Goal: Task Accomplishment & Management: Use online tool/utility

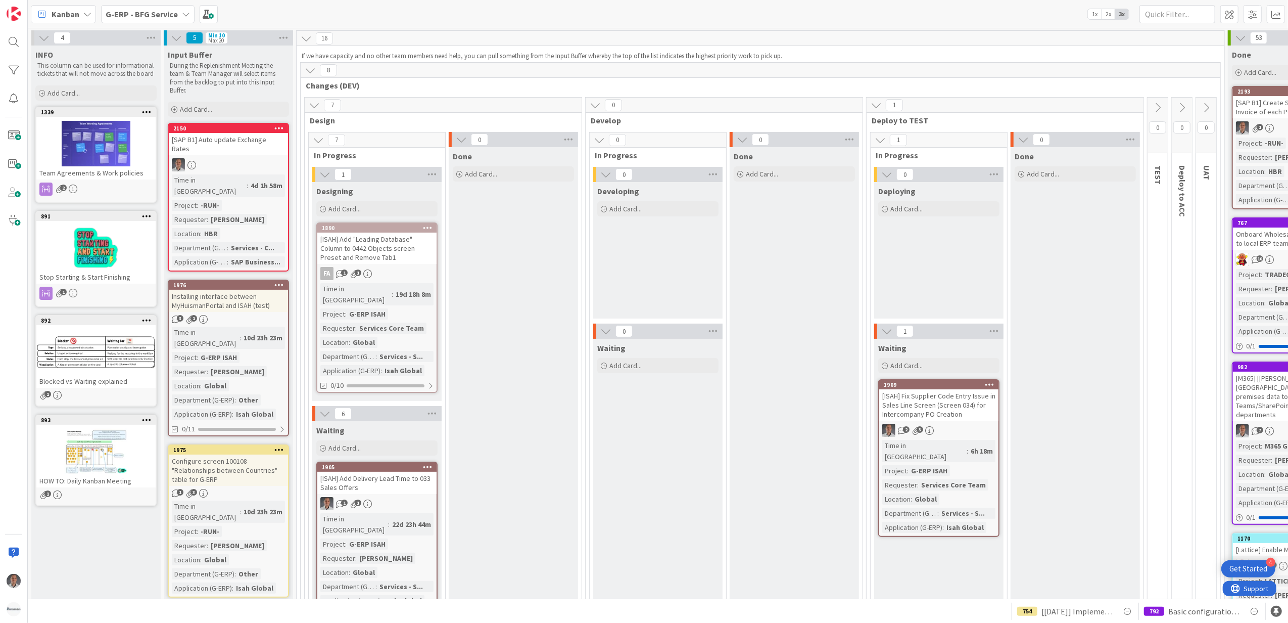
click at [174, 15] on b "G-ERP - BFG Service" at bounding box center [142, 14] width 72 height 10
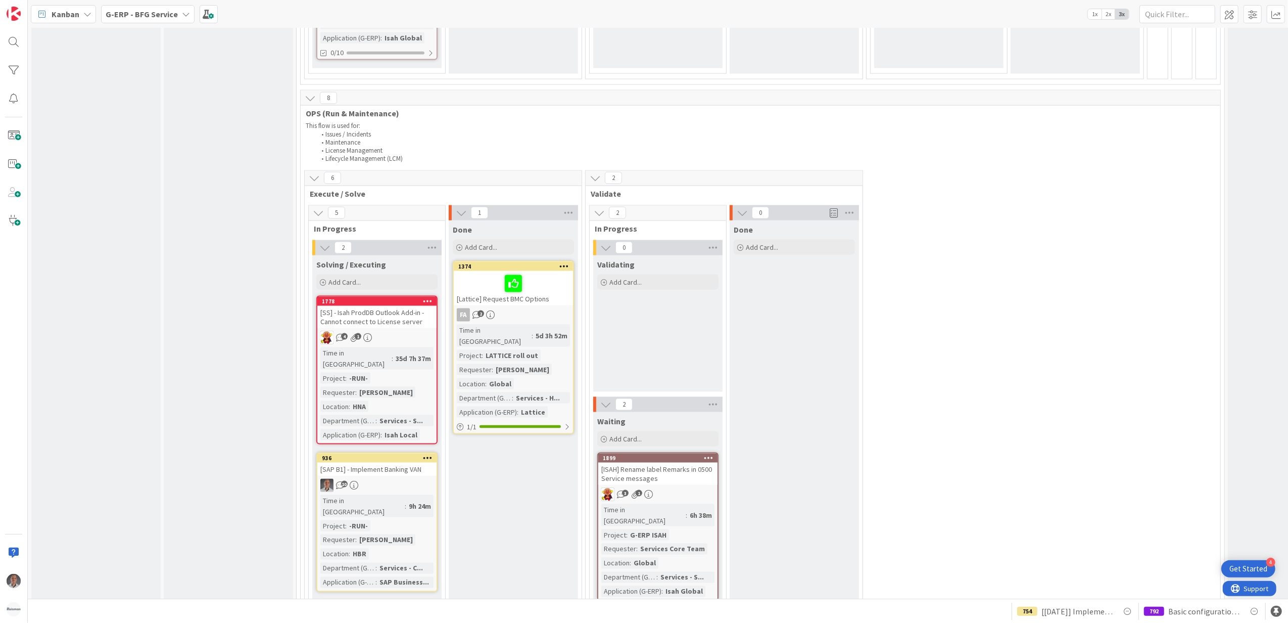
scroll to position [1482, 0]
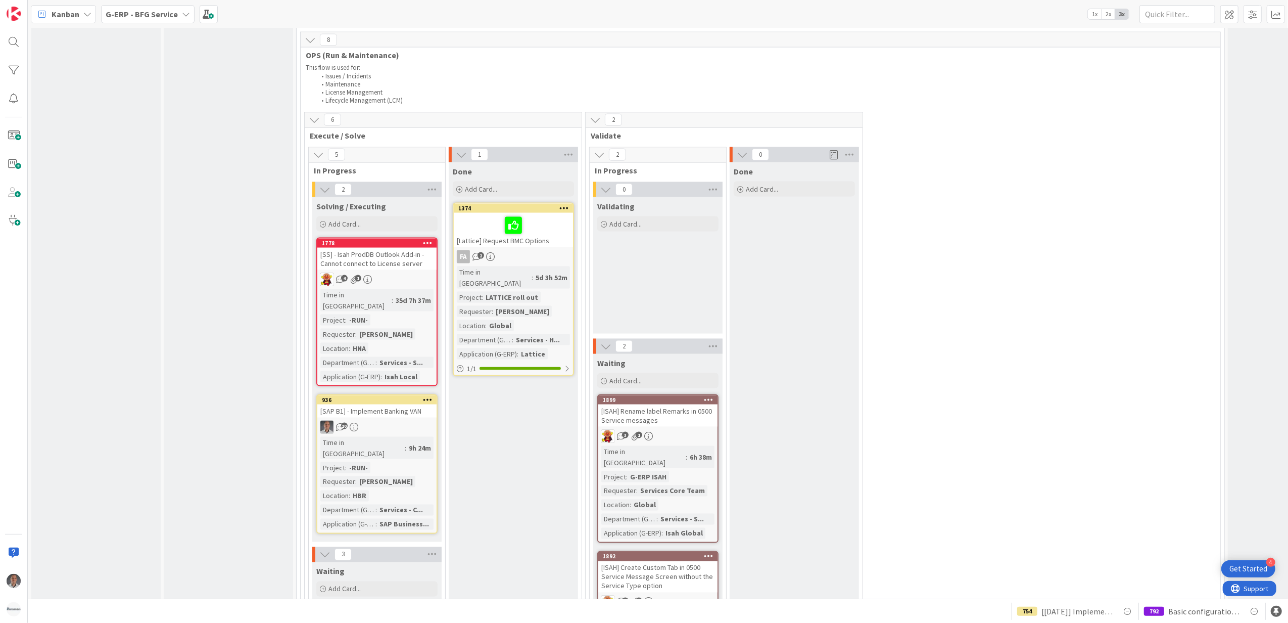
click at [427, 239] on icon at bounding box center [428, 242] width 10 height 7
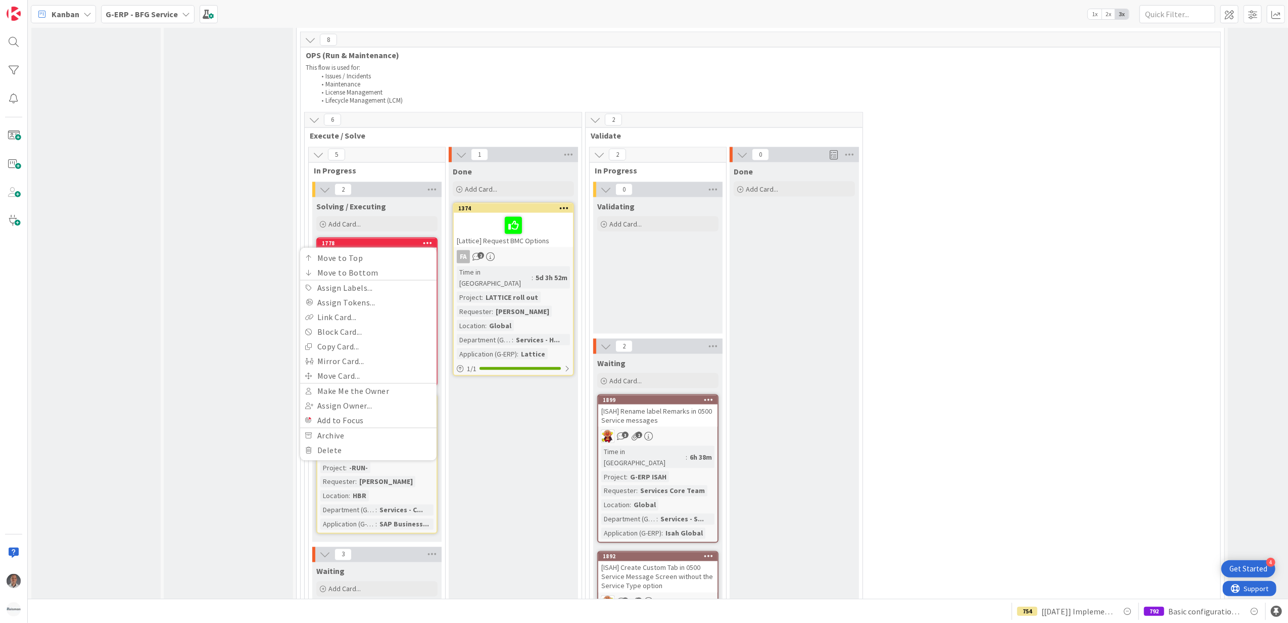
click at [412, 197] on div "Solving / Executing Add Card... 1778 Move to Top Move to Bottom Assign Labels..…" at bounding box center [376, 369] width 129 height 345
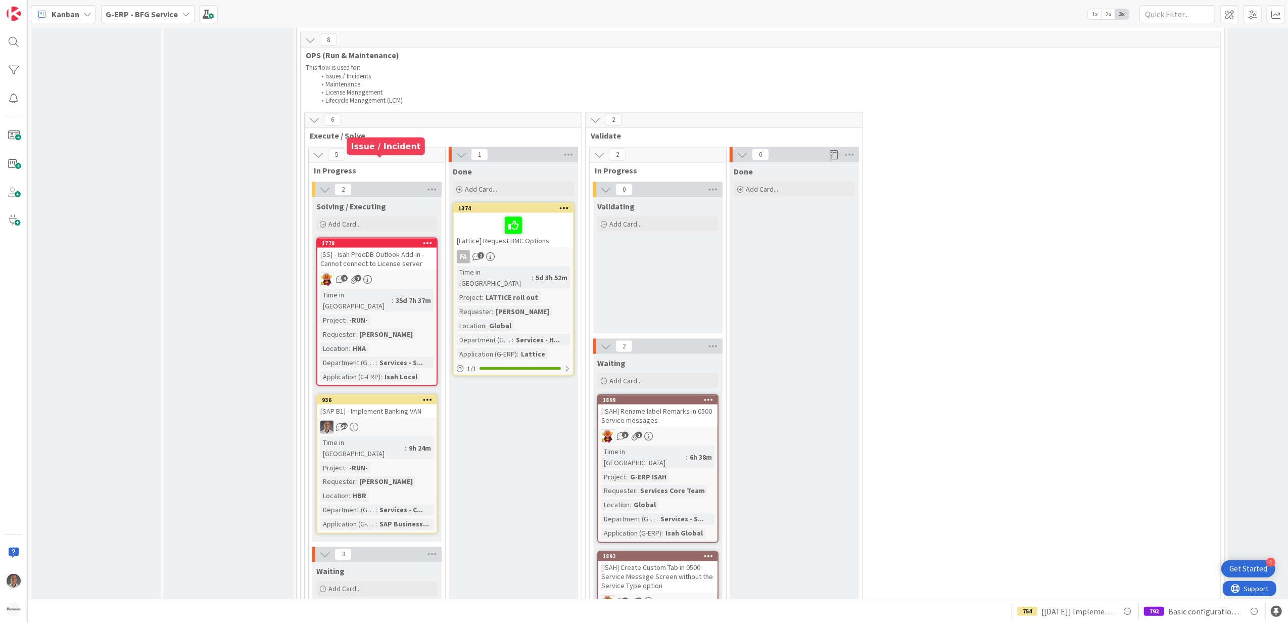
click at [405, 240] on div "1778" at bounding box center [379, 243] width 115 height 7
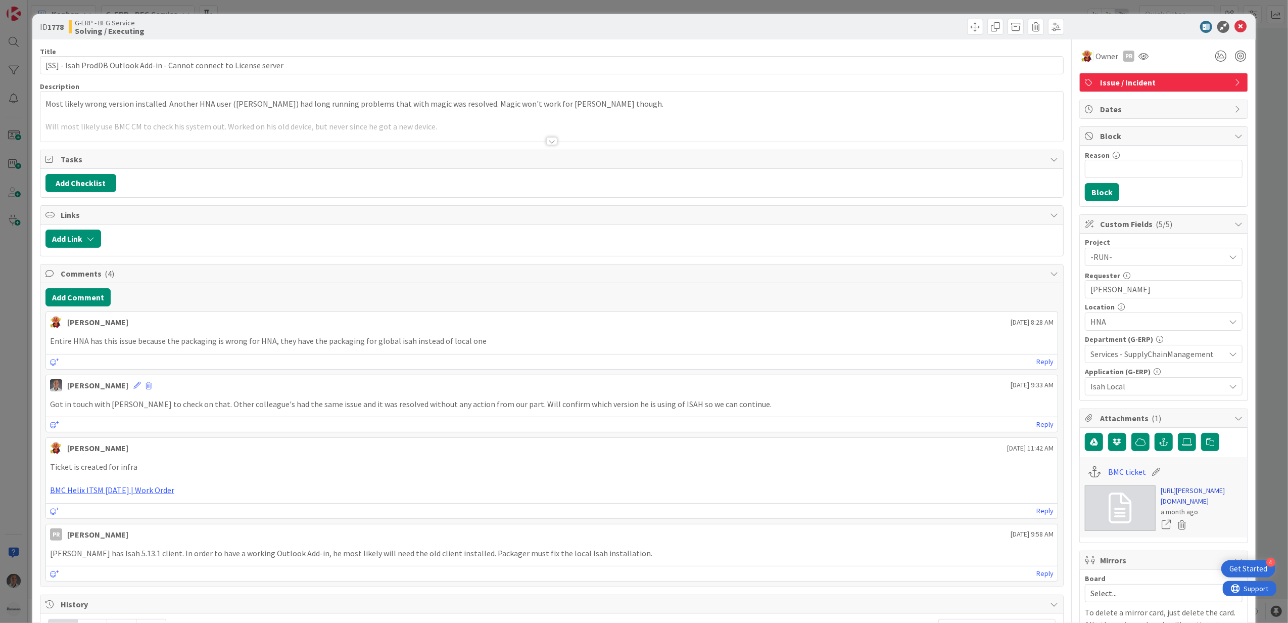
click at [1165, 495] on link "[URL][PERSON_NAME][DOMAIN_NAME]" at bounding box center [1202, 495] width 82 height 21
click at [77, 294] on button "Add Comment" at bounding box center [77, 297] width 65 height 18
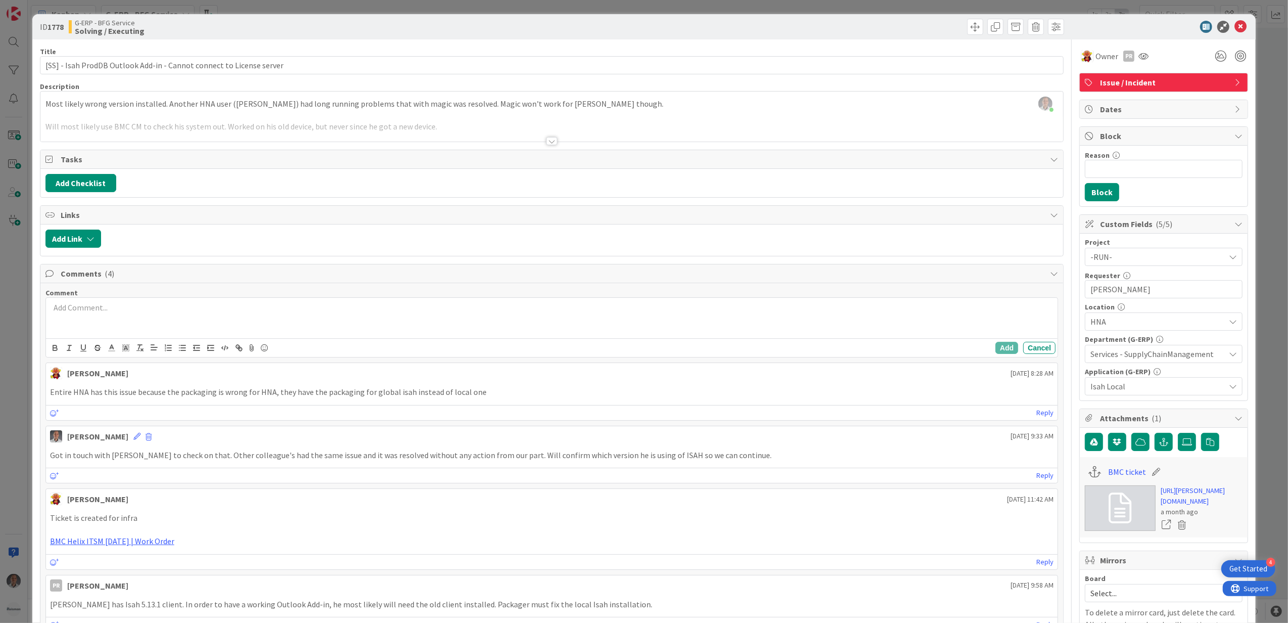
click at [176, 313] on p at bounding box center [552, 308] width 1004 height 12
click at [993, 357] on div "Add Cancel" at bounding box center [552, 347] width 1012 height 19
click at [995, 350] on button "Add" at bounding box center [1006, 348] width 23 height 12
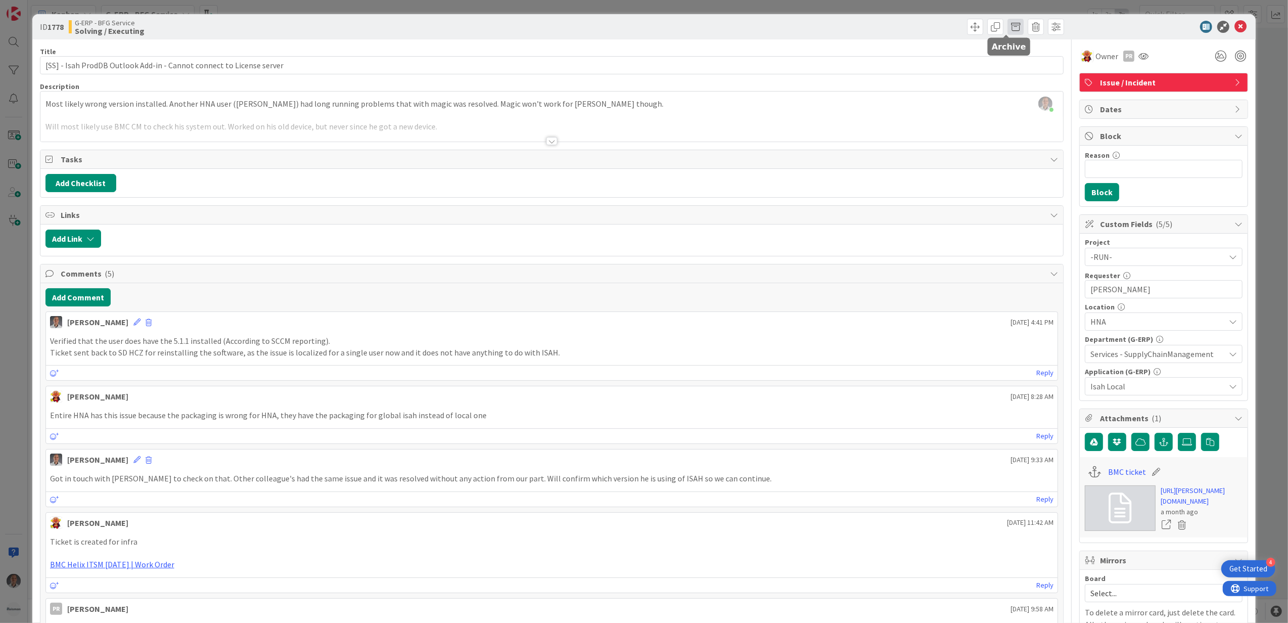
click at [1008, 26] on span at bounding box center [1016, 27] width 16 height 16
click at [1017, 78] on button "Archive" at bounding box center [1033, 75] width 40 height 18
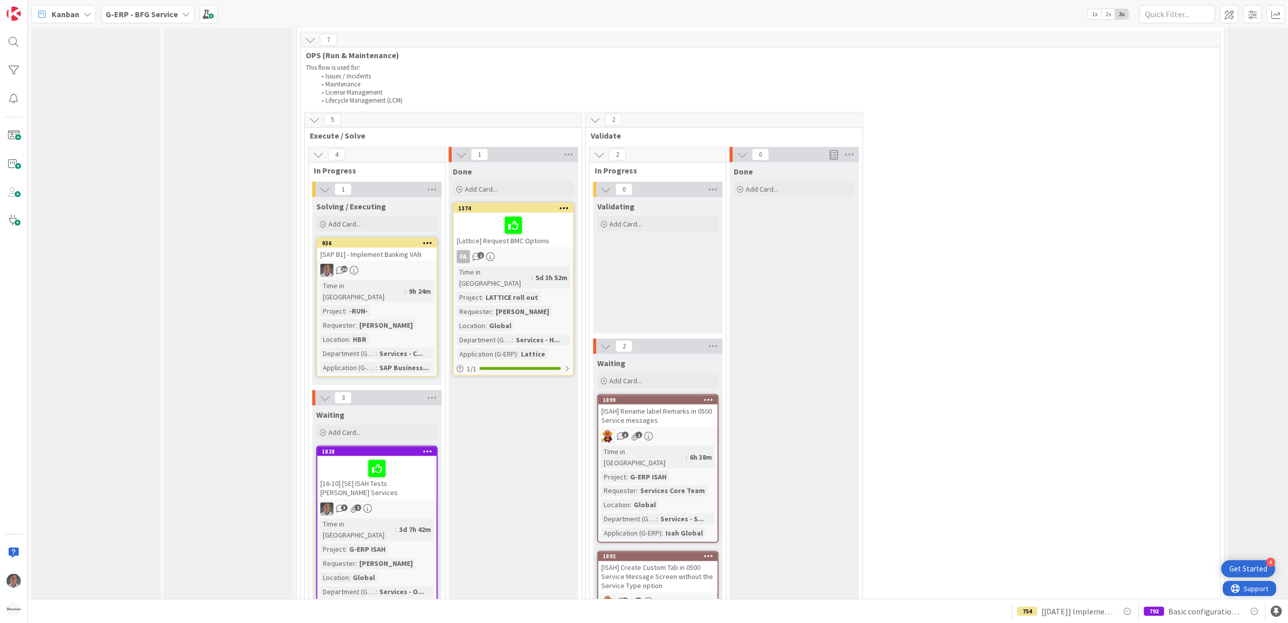
click at [427, 239] on icon at bounding box center [428, 242] width 10 height 7
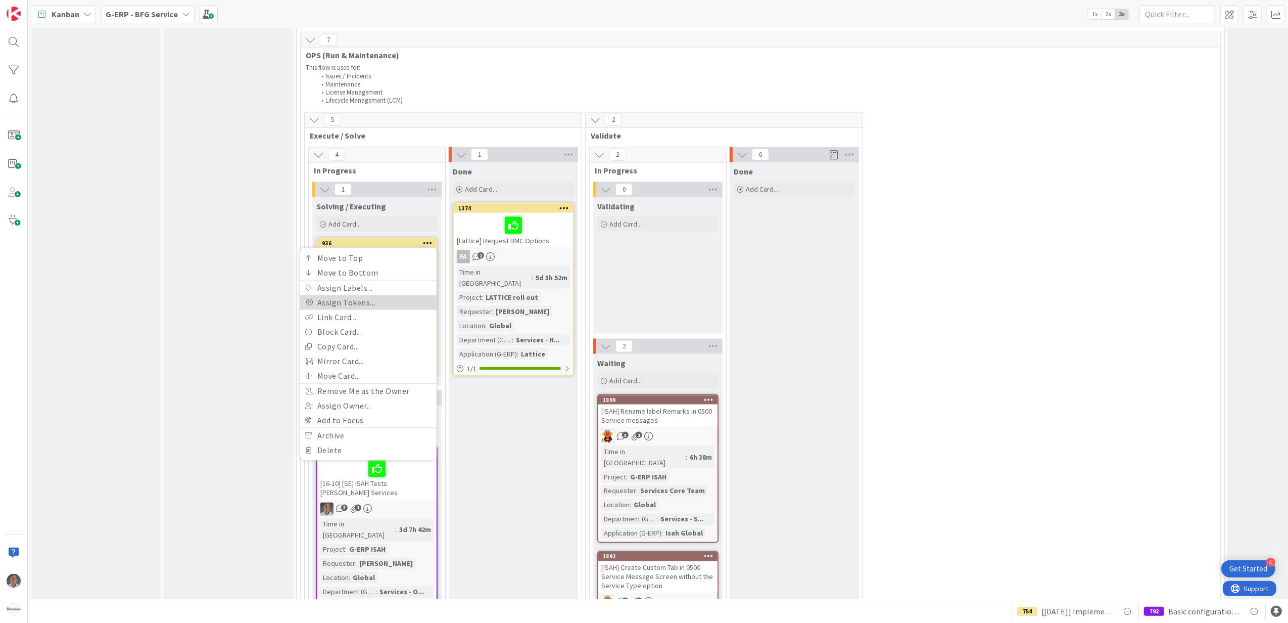
click at [382, 295] on link "Assign Tokens..." at bounding box center [368, 302] width 136 height 15
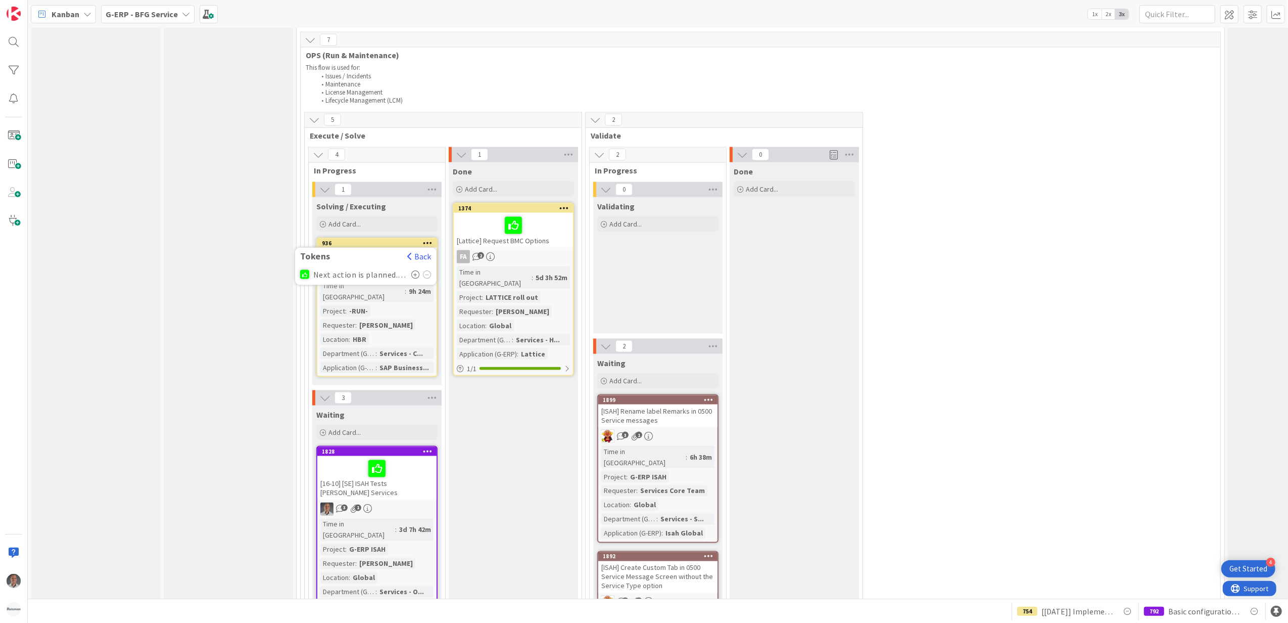
click at [415, 270] on icon at bounding box center [415, 274] width 9 height 8
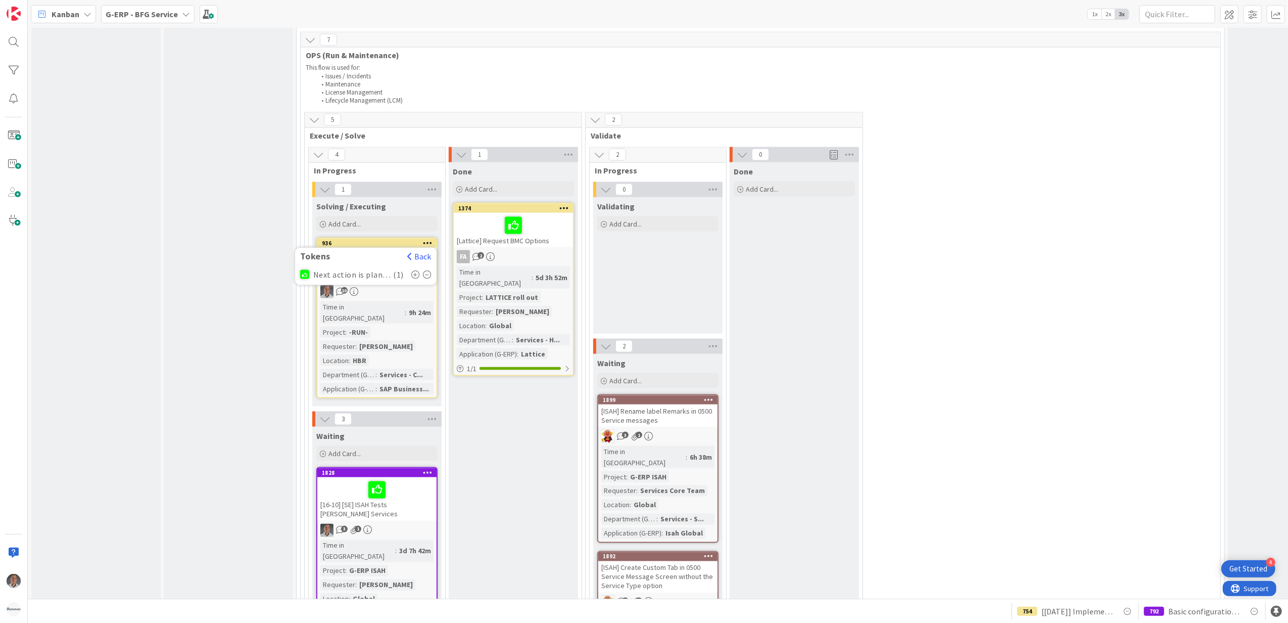
click at [417, 301] on div "Time in Column : 9h 24m Project : -RUN- Requester : [PERSON_NAME] Location : HB…" at bounding box center [376, 347] width 113 height 93
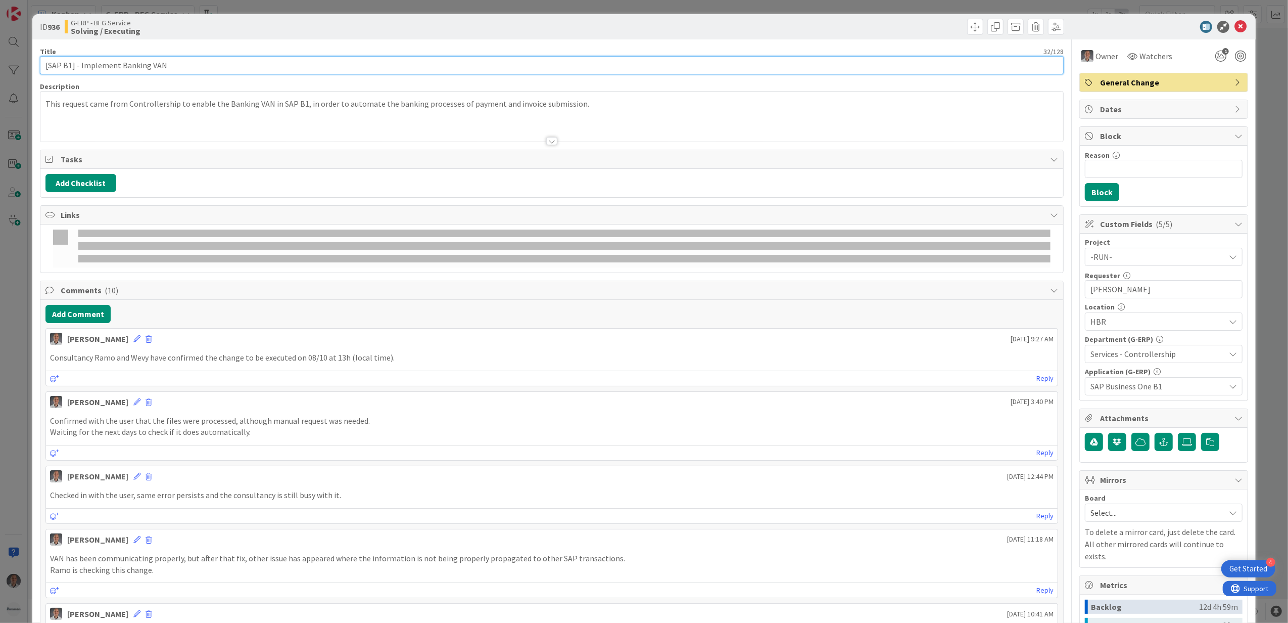
click at [243, 71] on input "[SAP B1] - Implement Banking VAN" at bounding box center [552, 65] width 1024 height 18
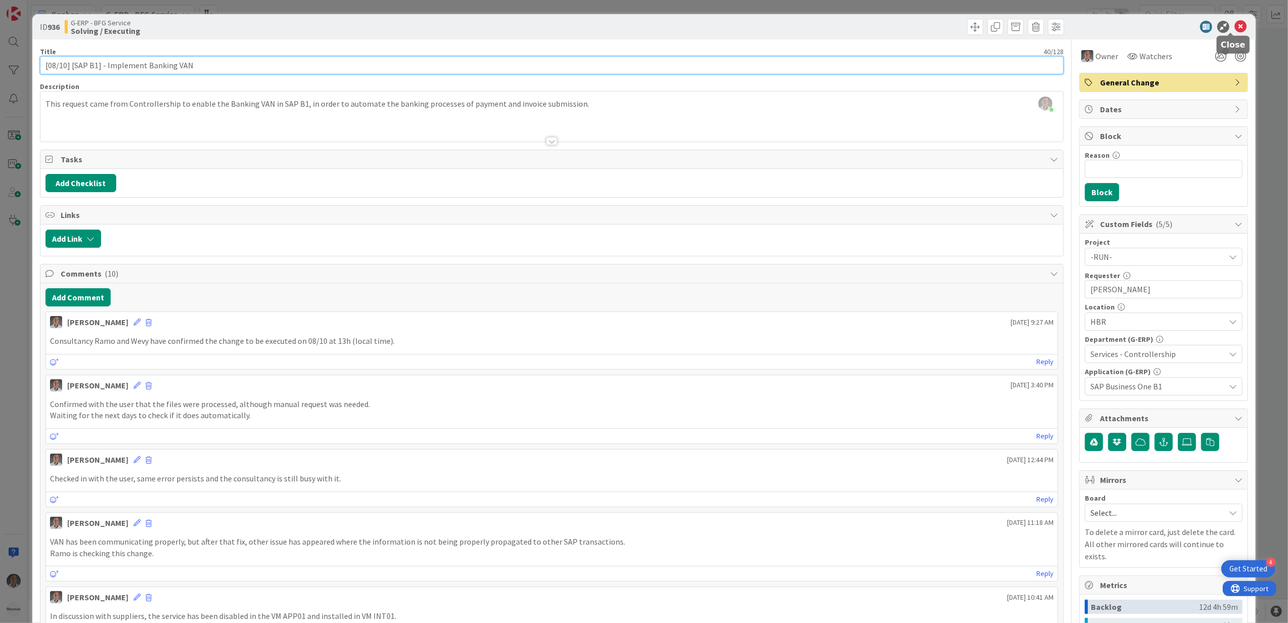
type input "[08/10] [SAP B1] - Implement Banking VAN"
click at [1234, 29] on icon at bounding box center [1240, 27] width 12 height 12
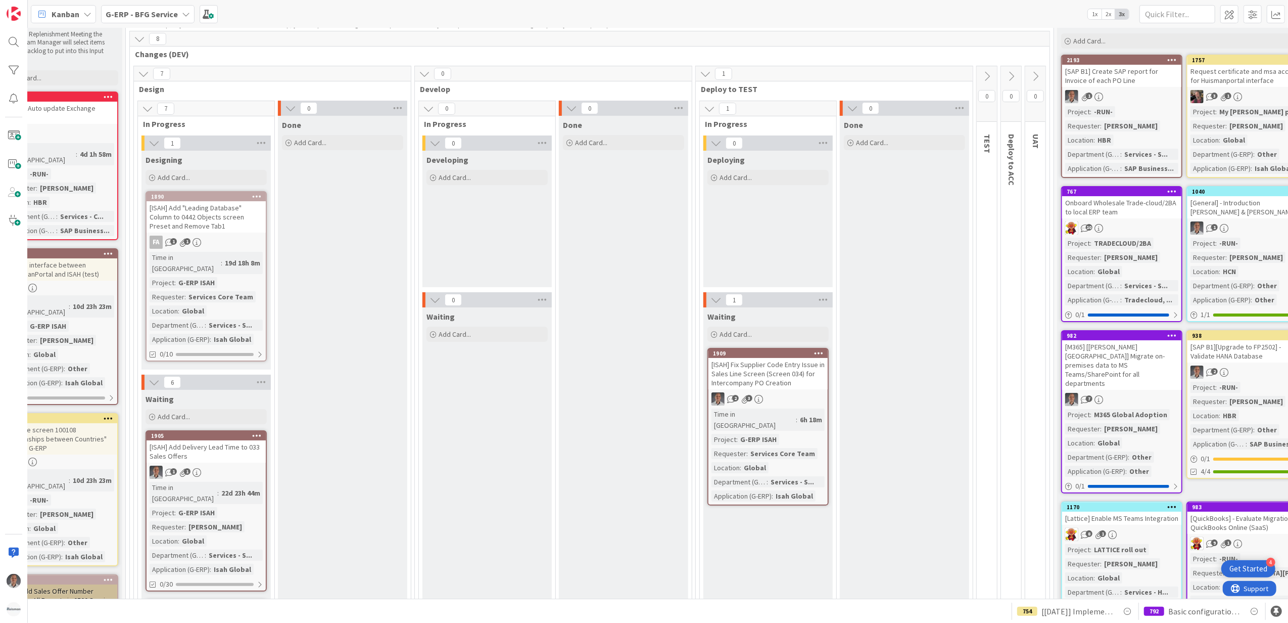
scroll to position [67, 171]
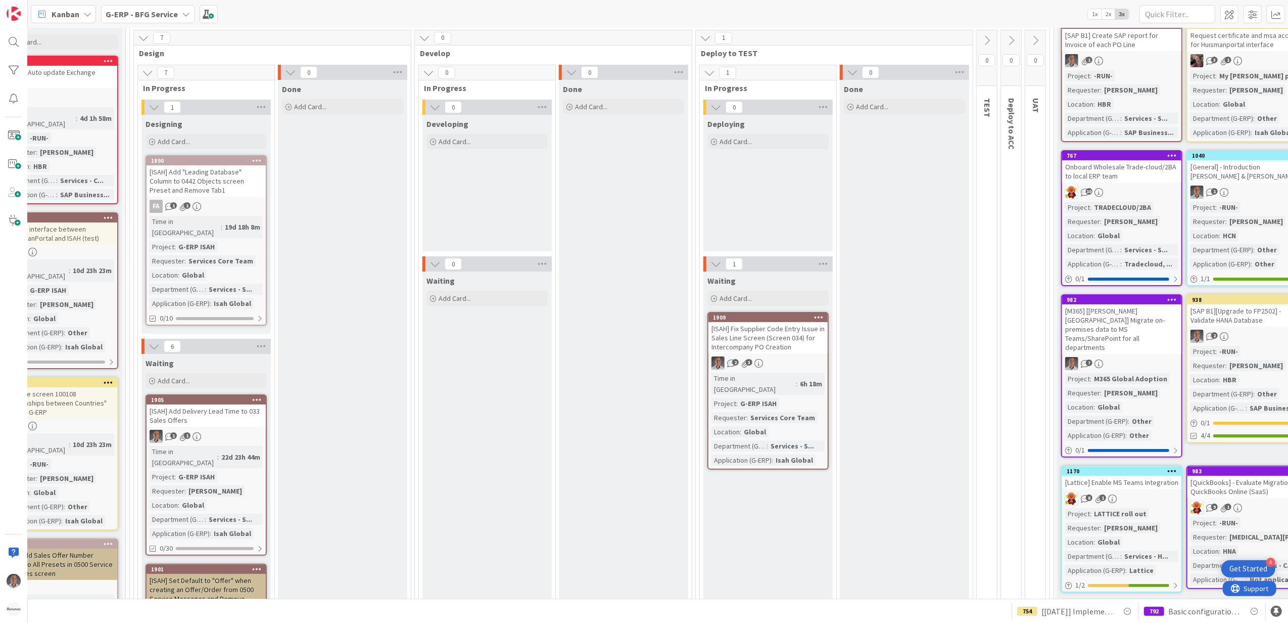
click at [782, 330] on div "[ISAH] Fix Supplier Code Entry Issue in Sales Line Screen (Screen 034) for Inte…" at bounding box center [767, 337] width 119 height 31
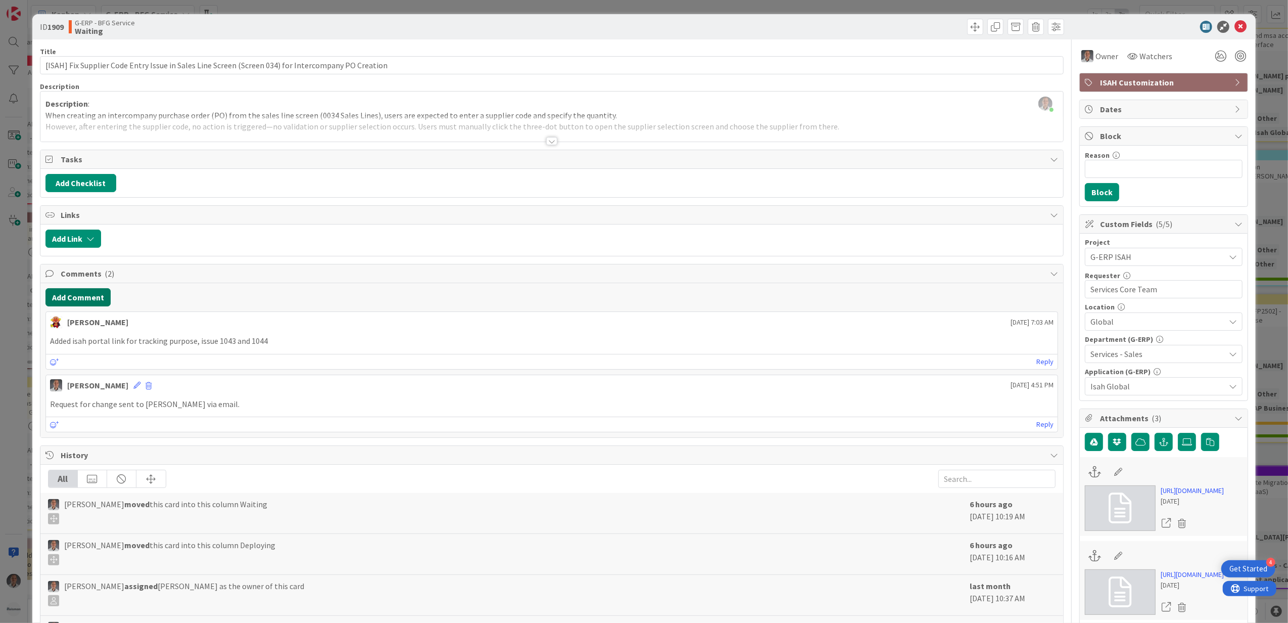
click at [88, 298] on button "Add Comment" at bounding box center [77, 297] width 65 height 18
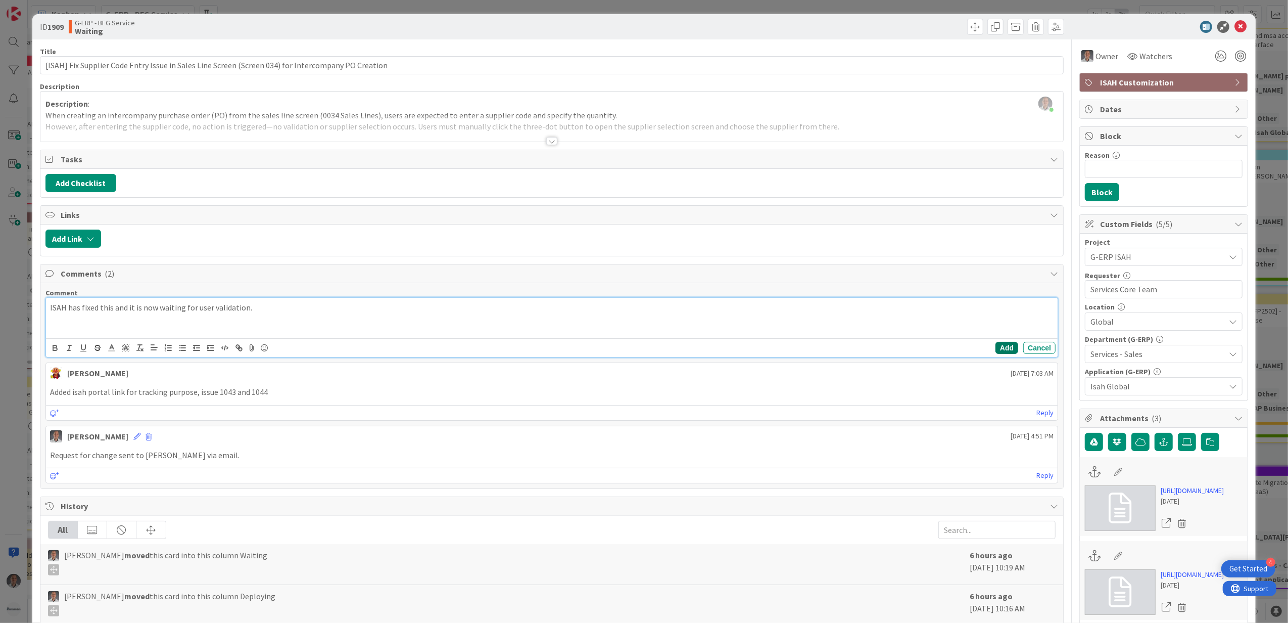
click at [995, 350] on button "Add" at bounding box center [1006, 348] width 23 height 12
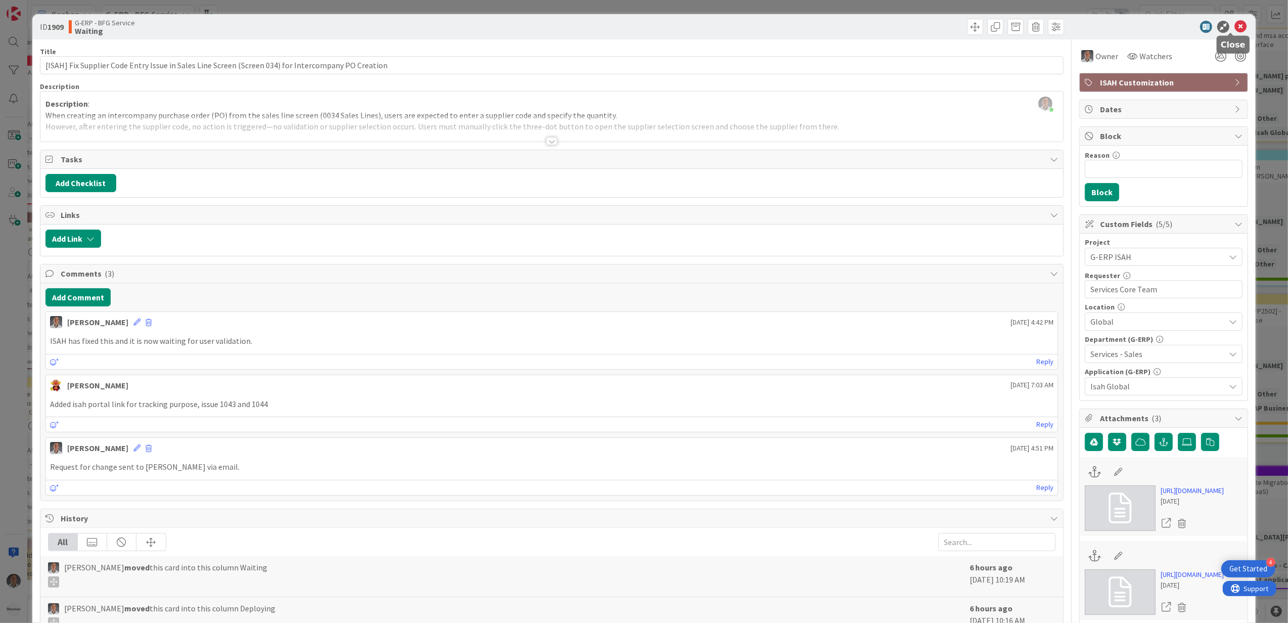
click at [1234, 26] on icon at bounding box center [1240, 27] width 12 height 12
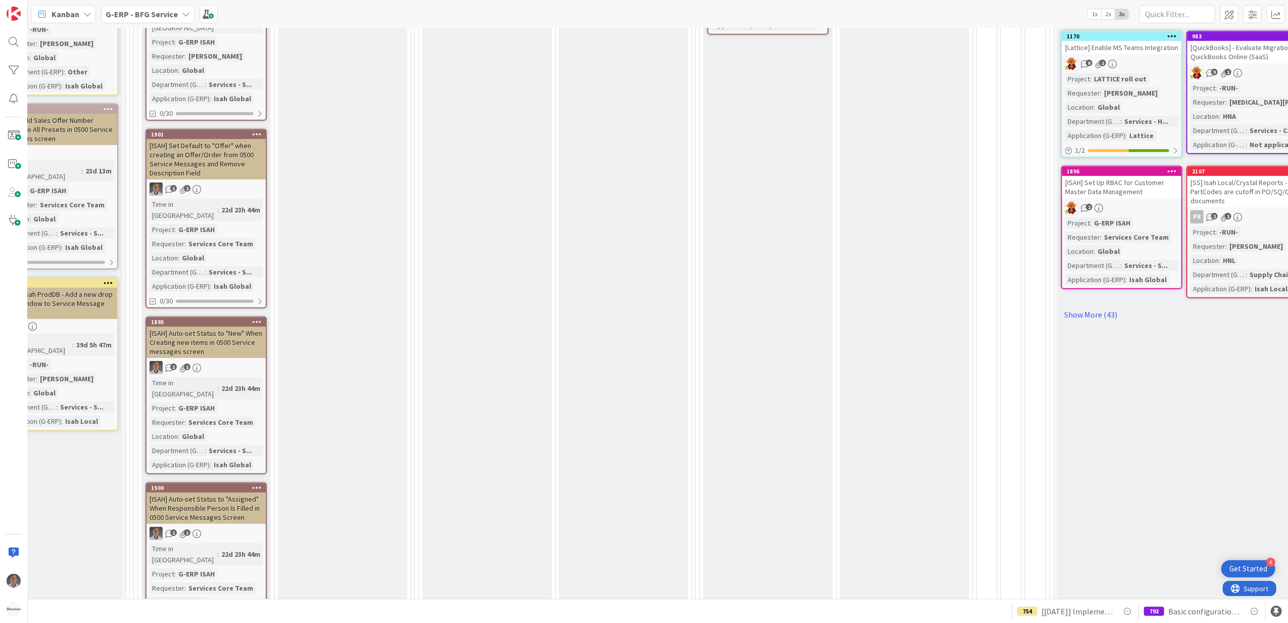
drag, startPoint x: 467, startPoint y: 587, endPoint x: 457, endPoint y: 588, distance: 9.7
click at [457, 588] on div "4 INFO This column can be used for informational tickets that will not move acr…" at bounding box center [658, 313] width 1260 height 570
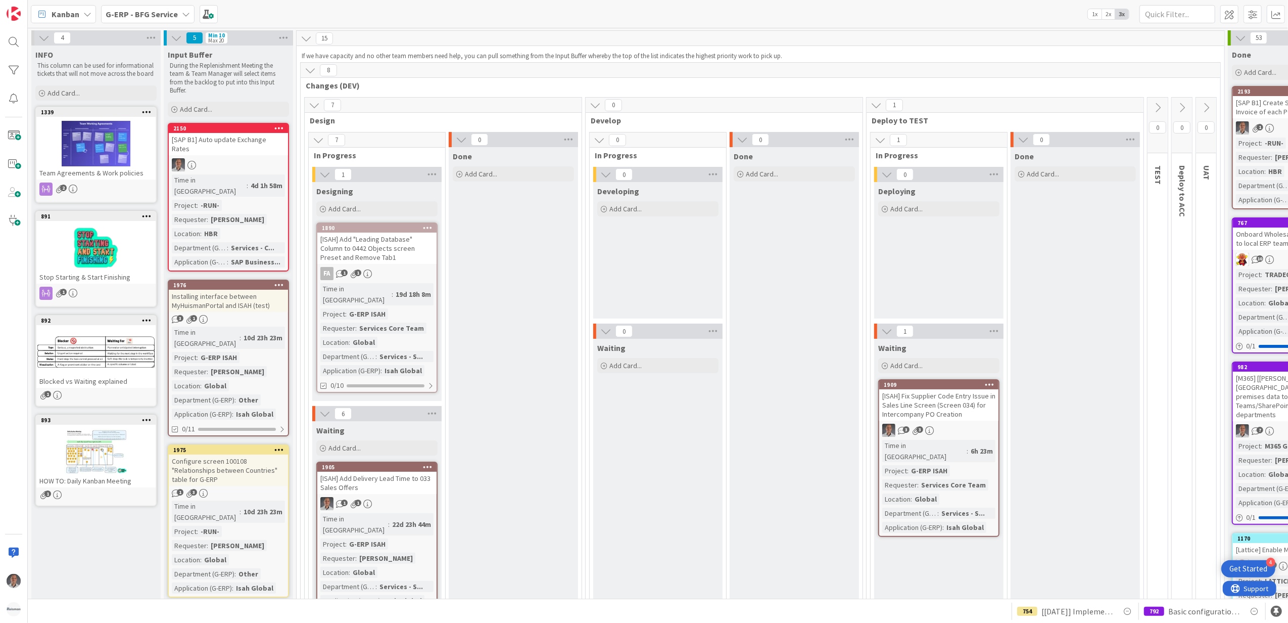
click at [167, 11] on b "G-ERP - BFG Service" at bounding box center [142, 14] width 72 height 10
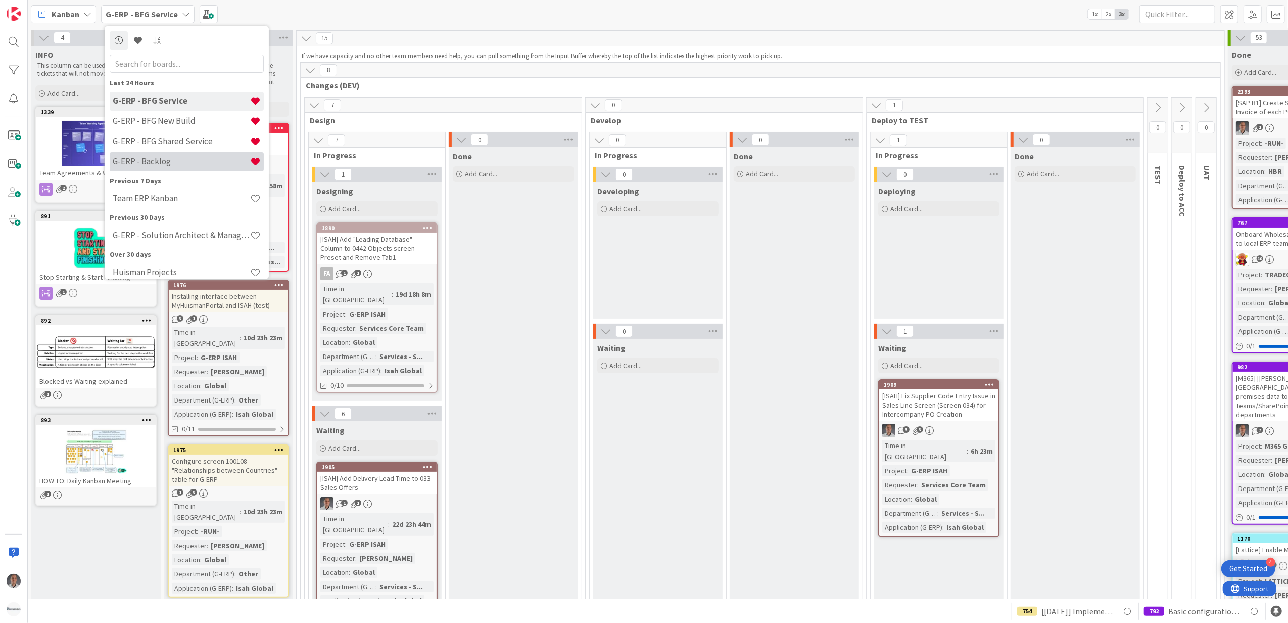
click at [177, 162] on h4 "G-ERP - Backlog" at bounding box center [181, 161] width 137 height 10
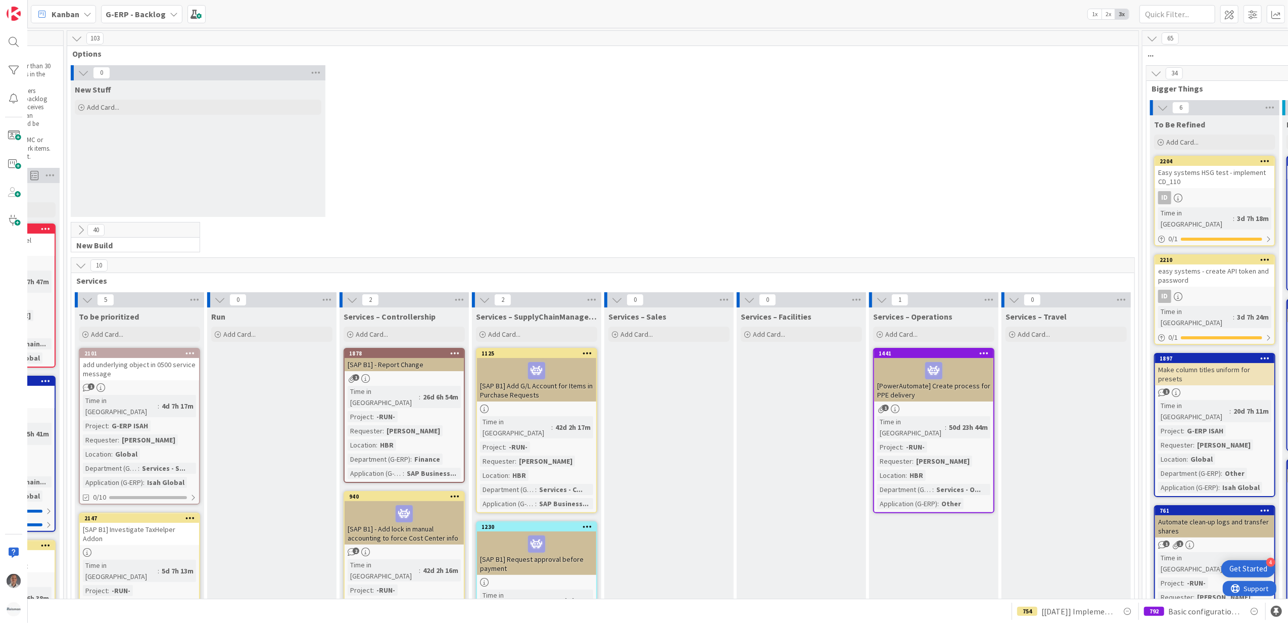
scroll to position [0, 240]
click at [967, 385] on div "[PowerAutomate] Create process for PPE delivery" at bounding box center [931, 379] width 119 height 43
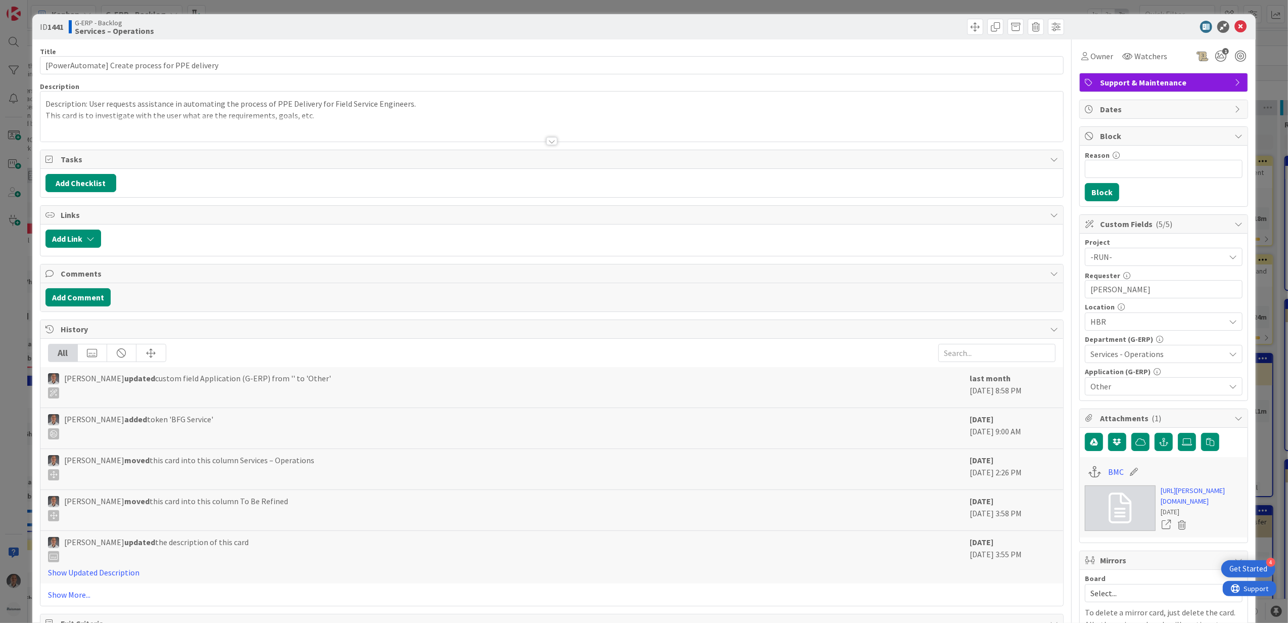
click at [548, 140] on div at bounding box center [551, 141] width 11 height 8
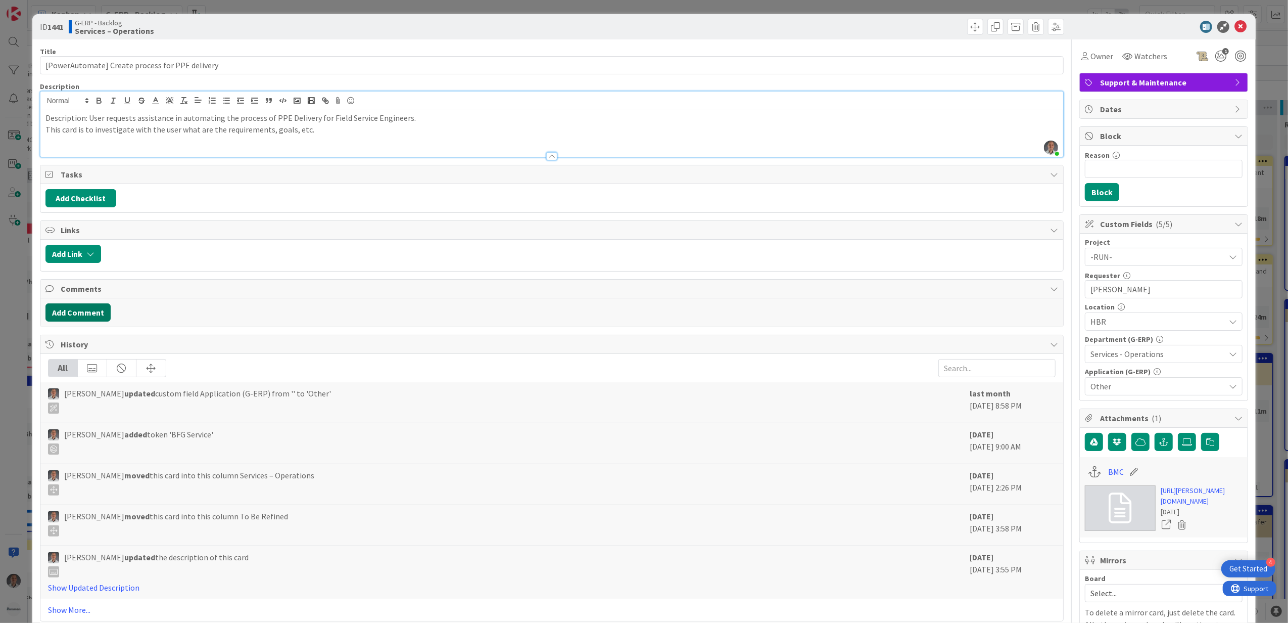
click at [73, 306] on button "Add Comment" at bounding box center [77, 312] width 65 height 18
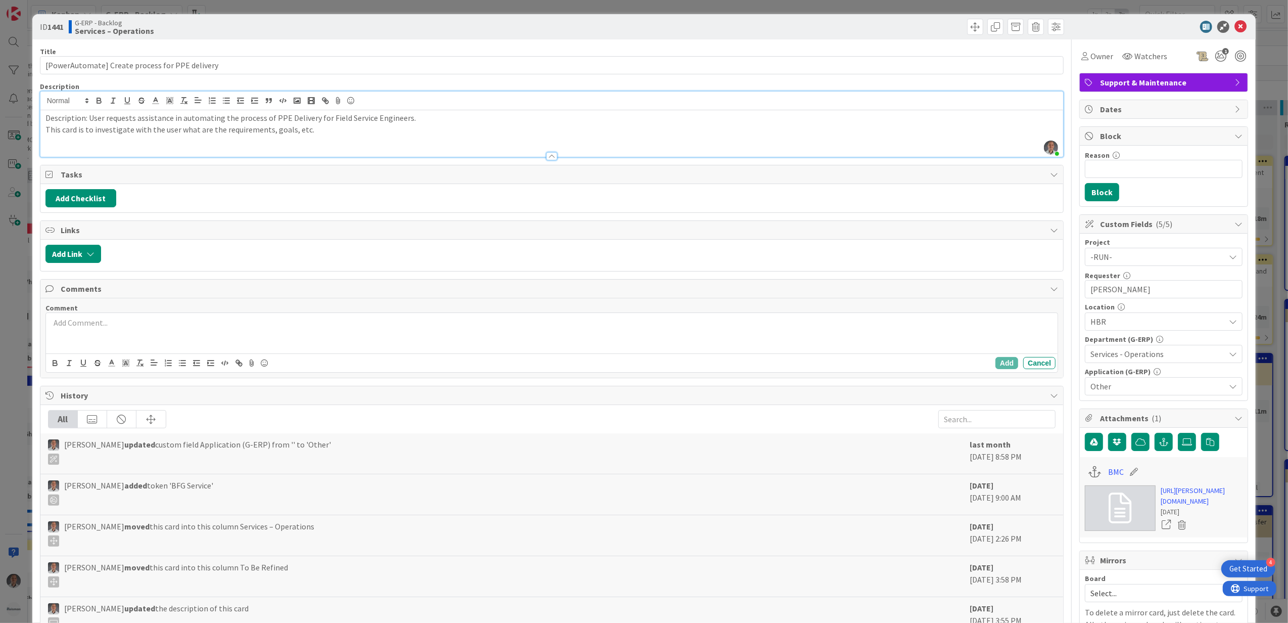
click at [136, 334] on div at bounding box center [552, 333] width 1012 height 40
click at [991, 359] on div "Add Cancel" at bounding box center [552, 362] width 1012 height 19
click at [995, 366] on button "Add" at bounding box center [1006, 363] width 23 height 12
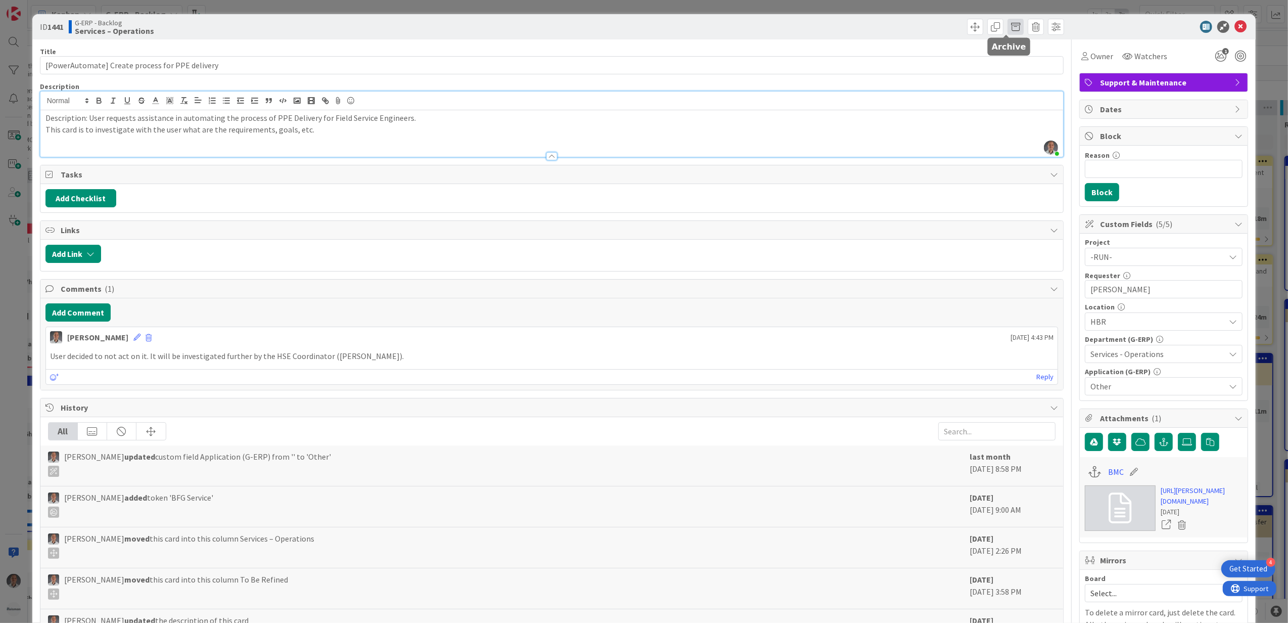
click at [1008, 23] on span at bounding box center [1016, 27] width 16 height 16
click at [1234, 31] on icon at bounding box center [1240, 27] width 12 height 12
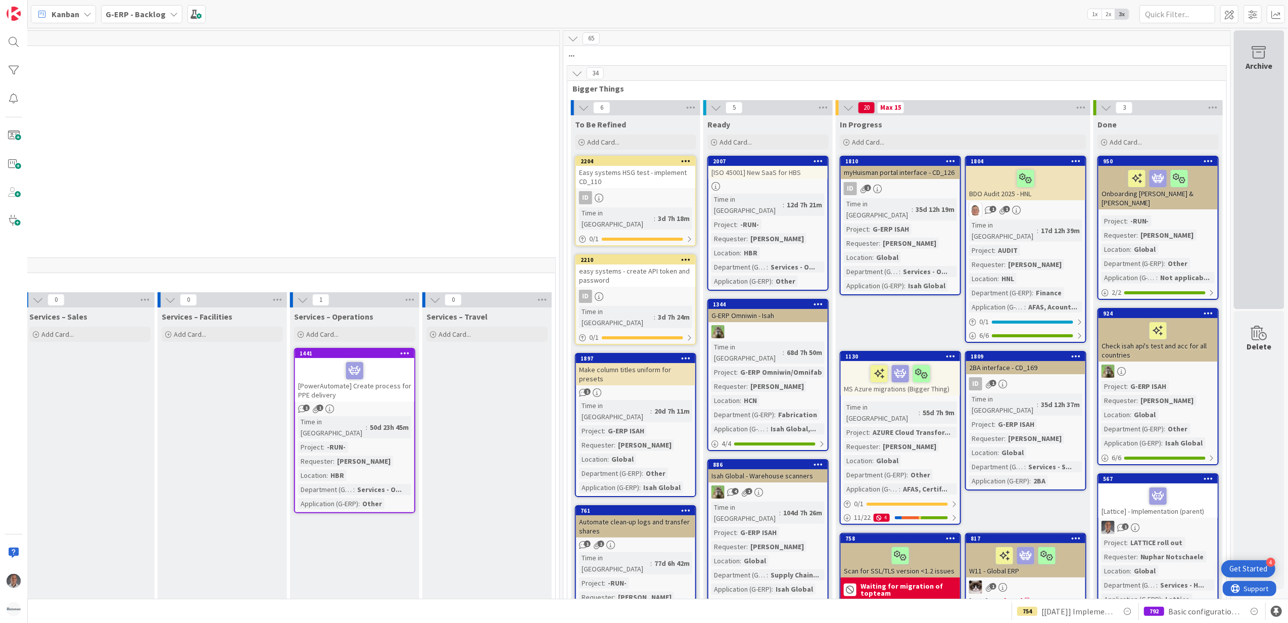
click at [1254, 199] on div "Archive" at bounding box center [1259, 169] width 51 height 278
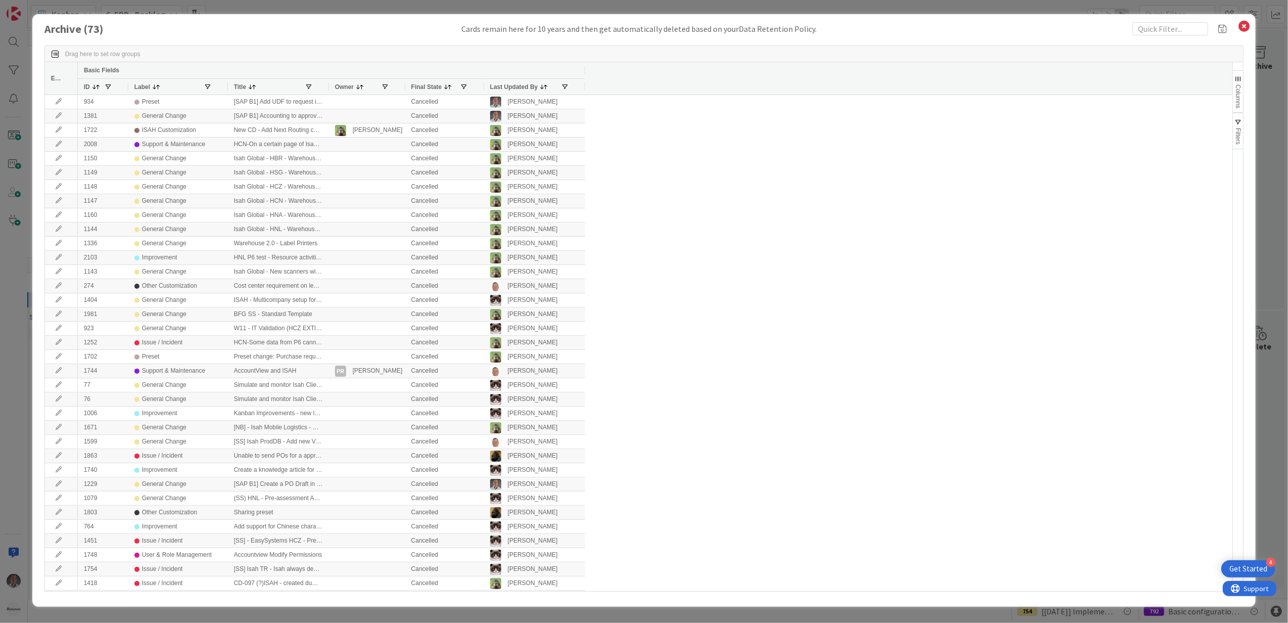
scroll to position [537, 0]
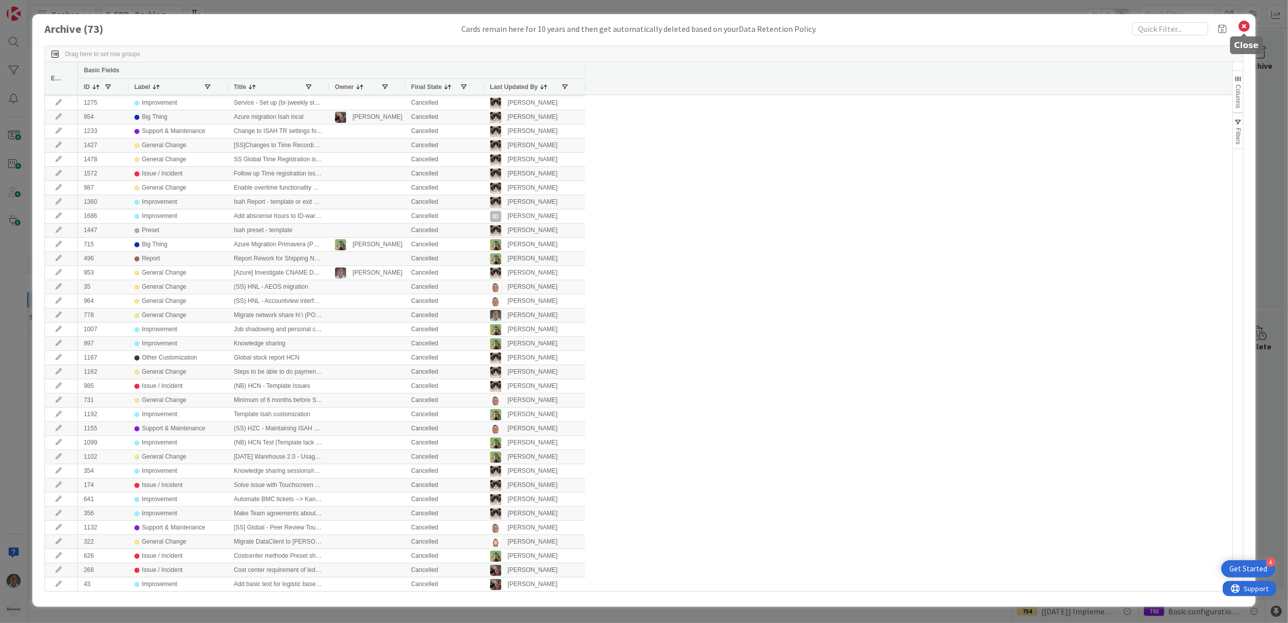
click at [1241, 27] on icon at bounding box center [1243, 26] width 13 height 14
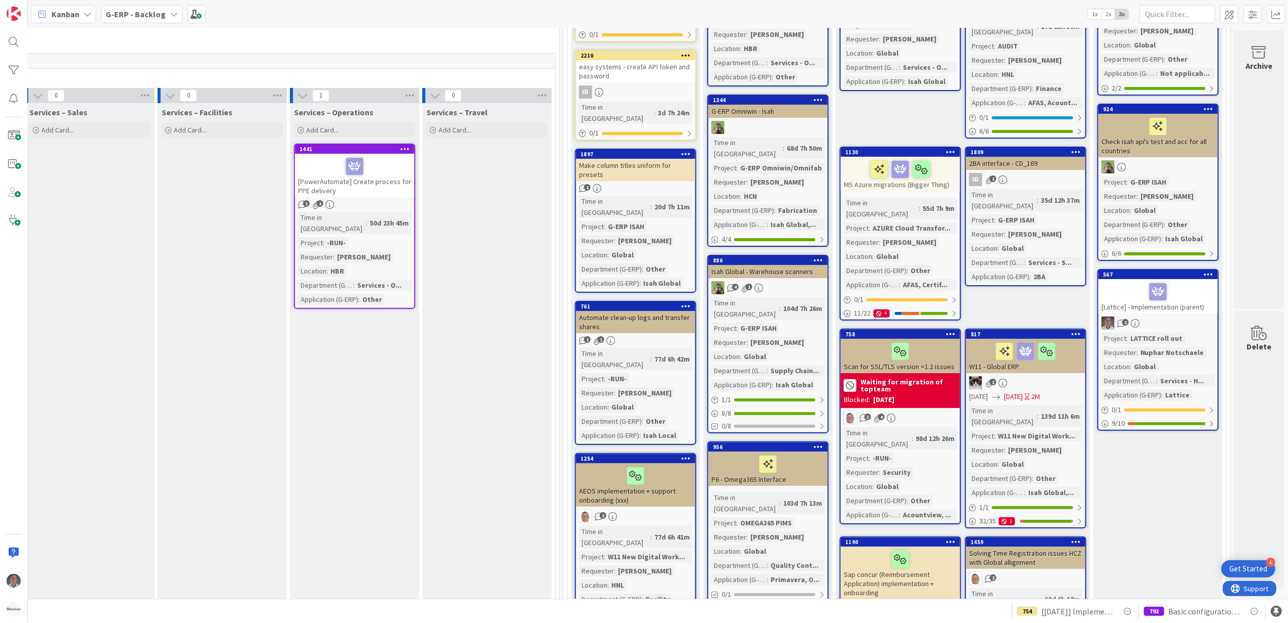
scroll to position [202, 828]
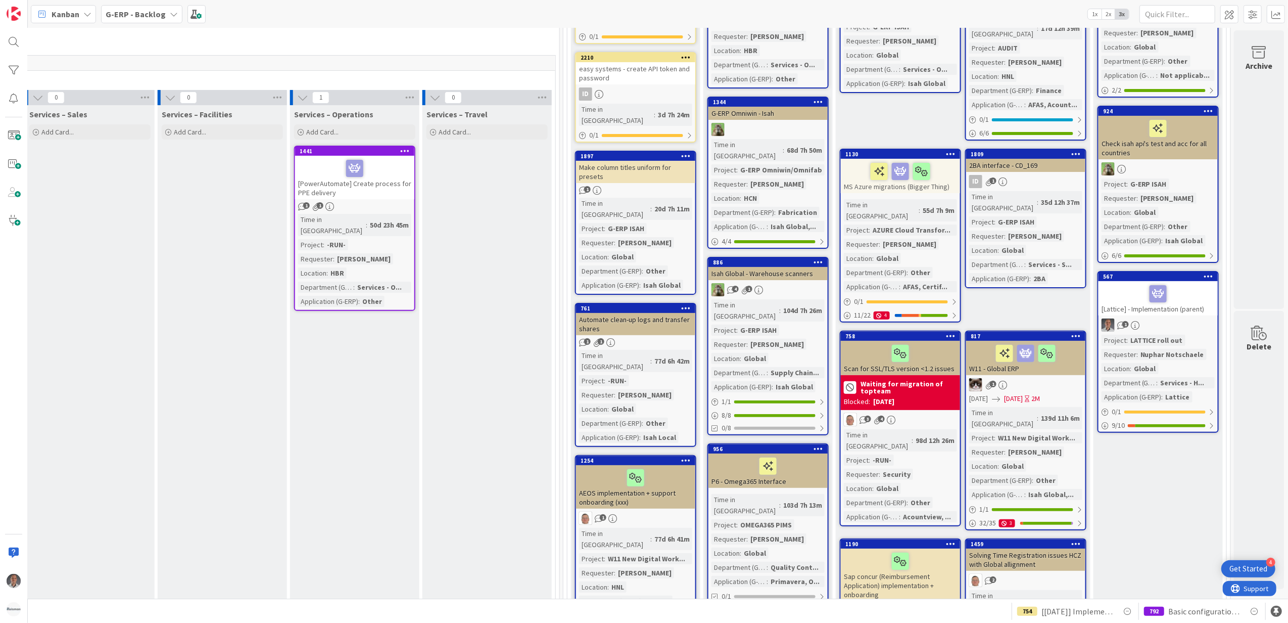
click at [401, 151] on icon at bounding box center [406, 150] width 10 height 7
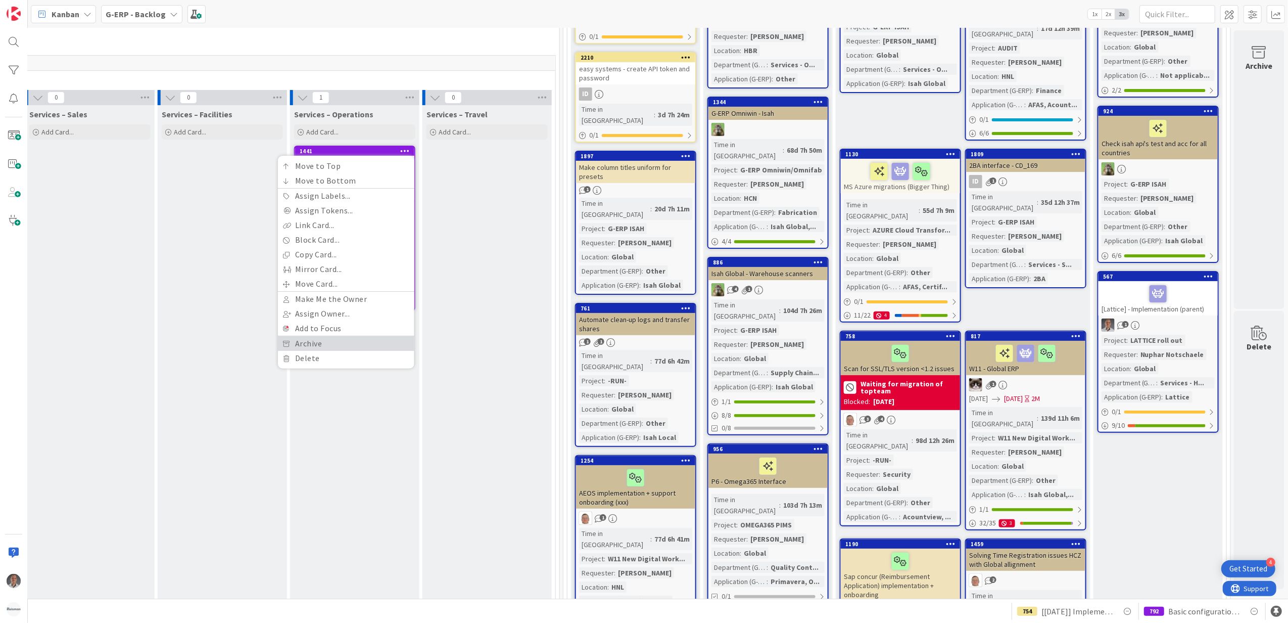
click at [338, 343] on link "Archive" at bounding box center [346, 343] width 136 height 15
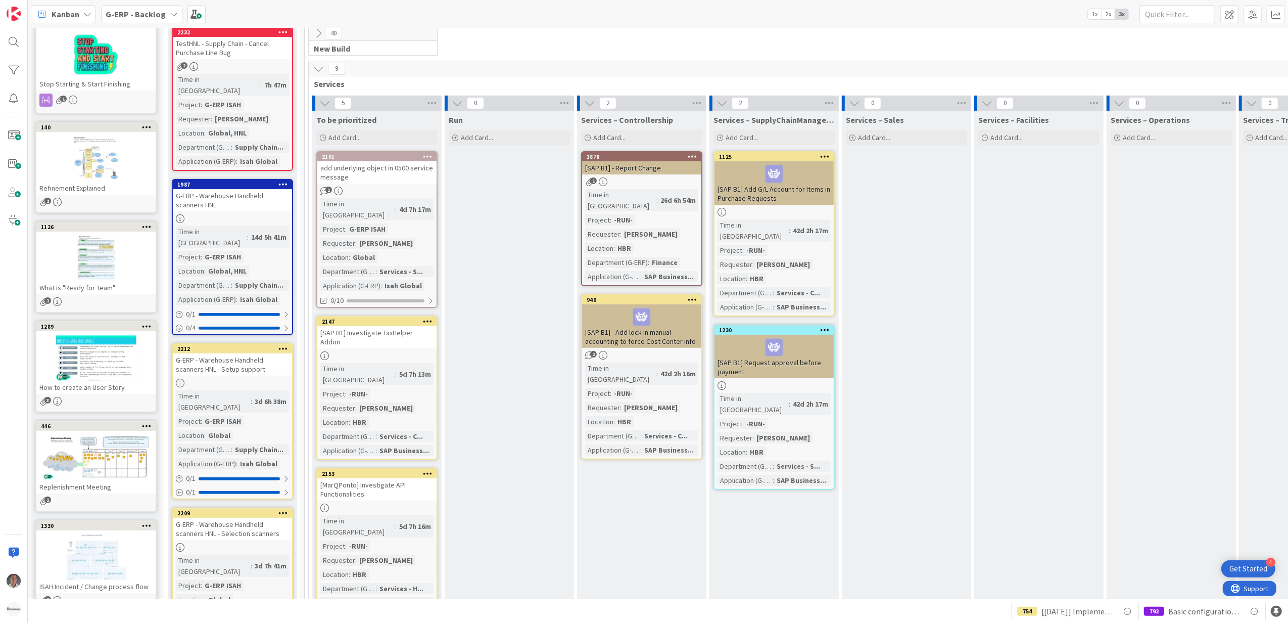
scroll to position [202, 0]
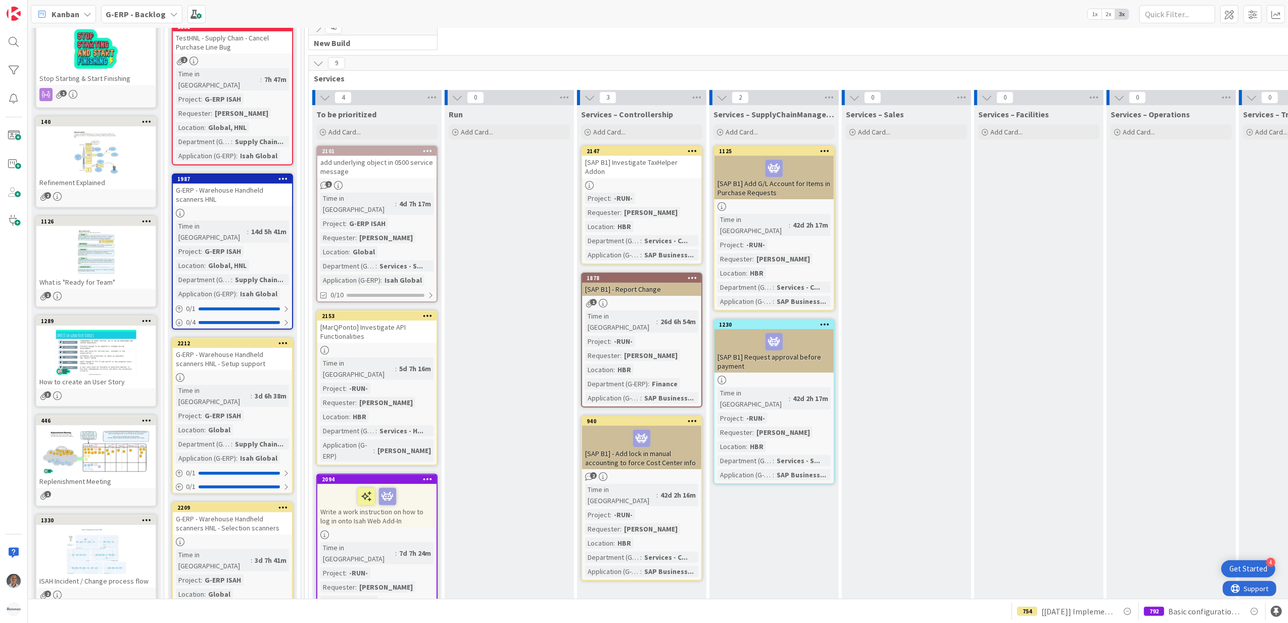
click at [643, 181] on div at bounding box center [641, 185] width 119 height 9
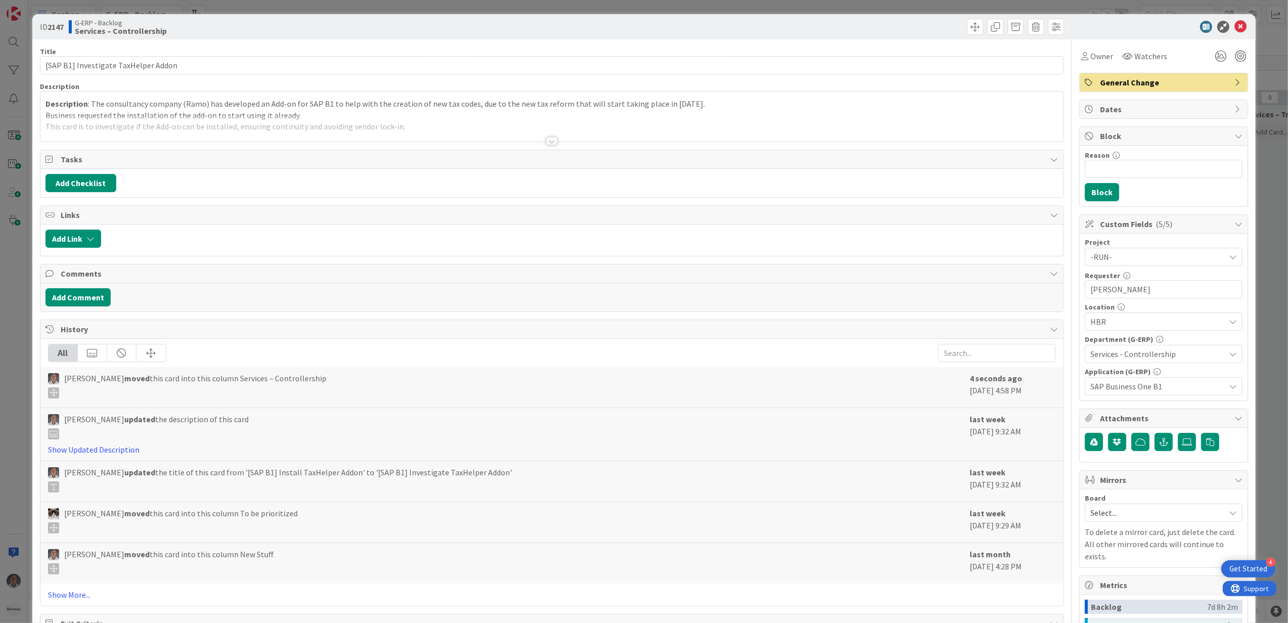
click at [554, 140] on div at bounding box center [551, 129] width 1023 height 26
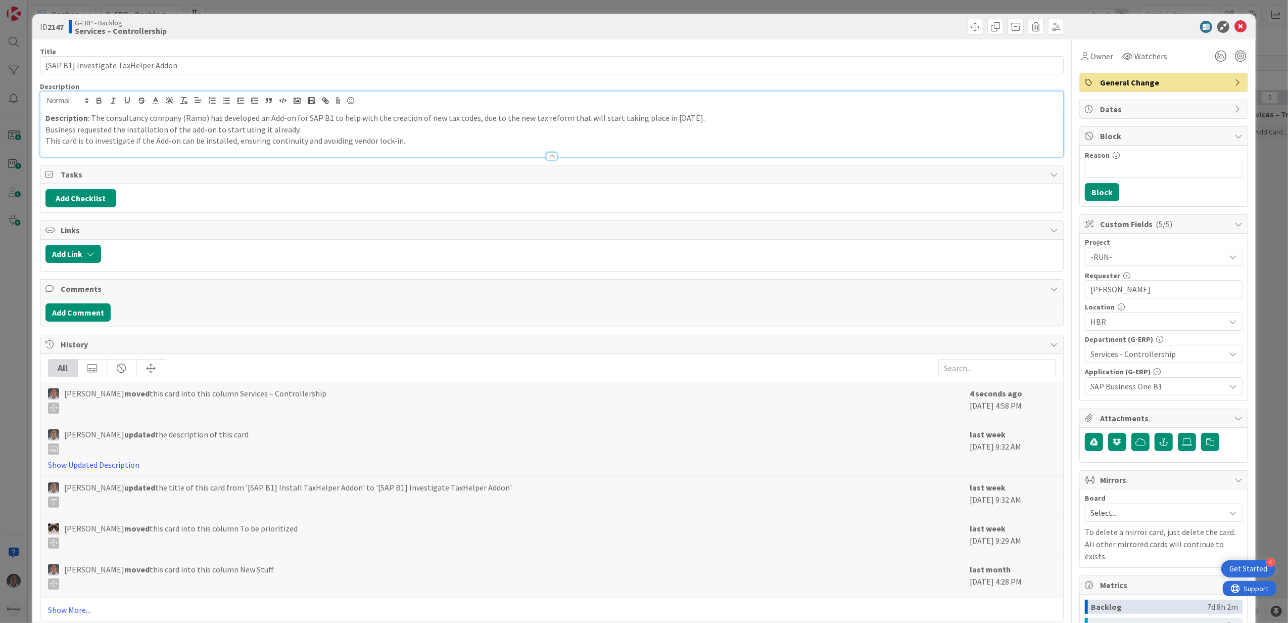
click at [547, 157] on div at bounding box center [551, 156] width 11 height 8
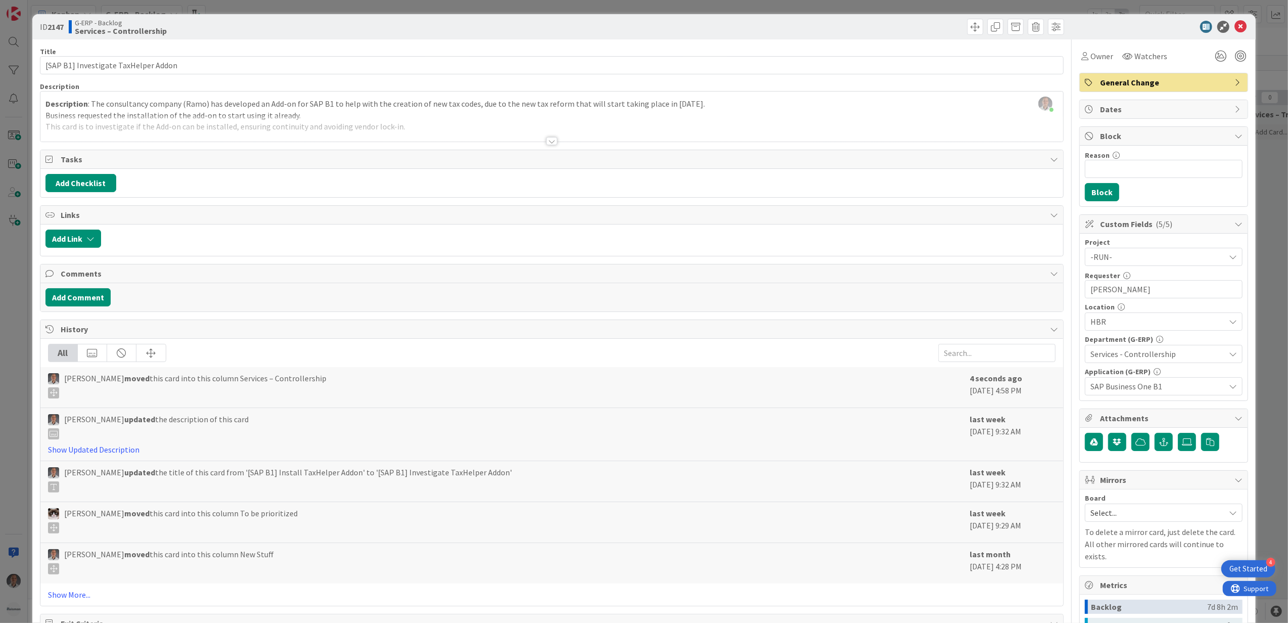
click at [548, 145] on div at bounding box center [551, 141] width 11 height 8
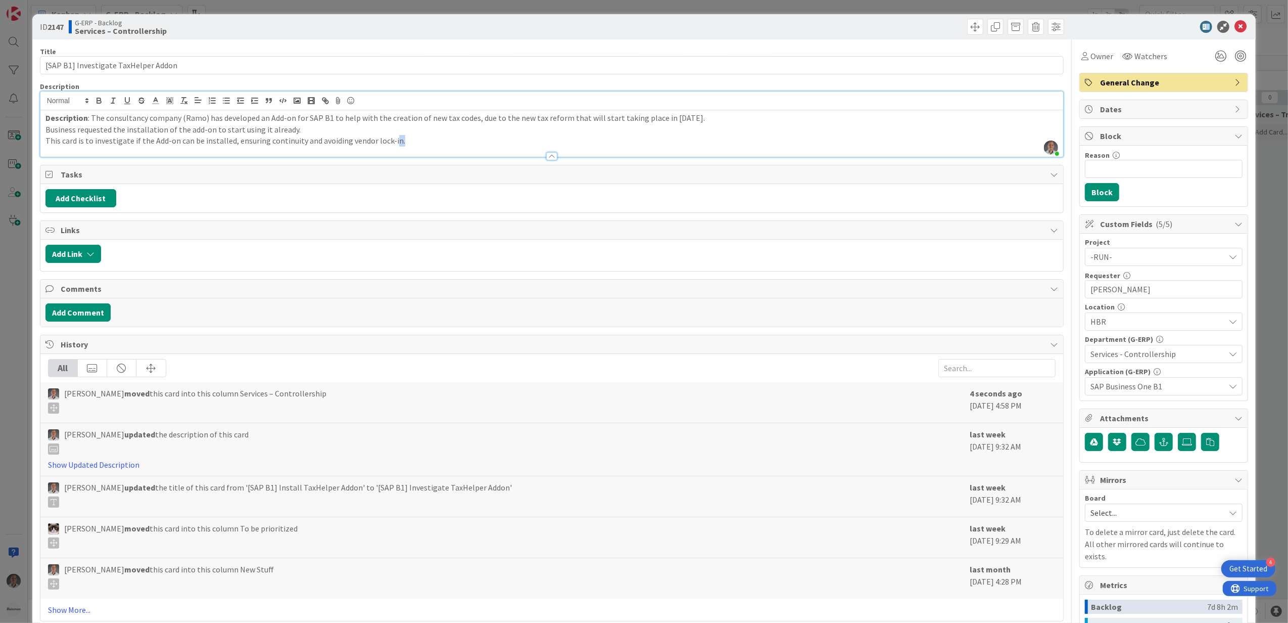
drag, startPoint x: 462, startPoint y: 143, endPoint x: 389, endPoint y: 142, distance: 72.8
click at [389, 142] on p "This card is to investigate if the Add-on can be installed, ensuring continuity…" at bounding box center [551, 141] width 1013 height 12
click at [1234, 29] on icon at bounding box center [1240, 27] width 12 height 12
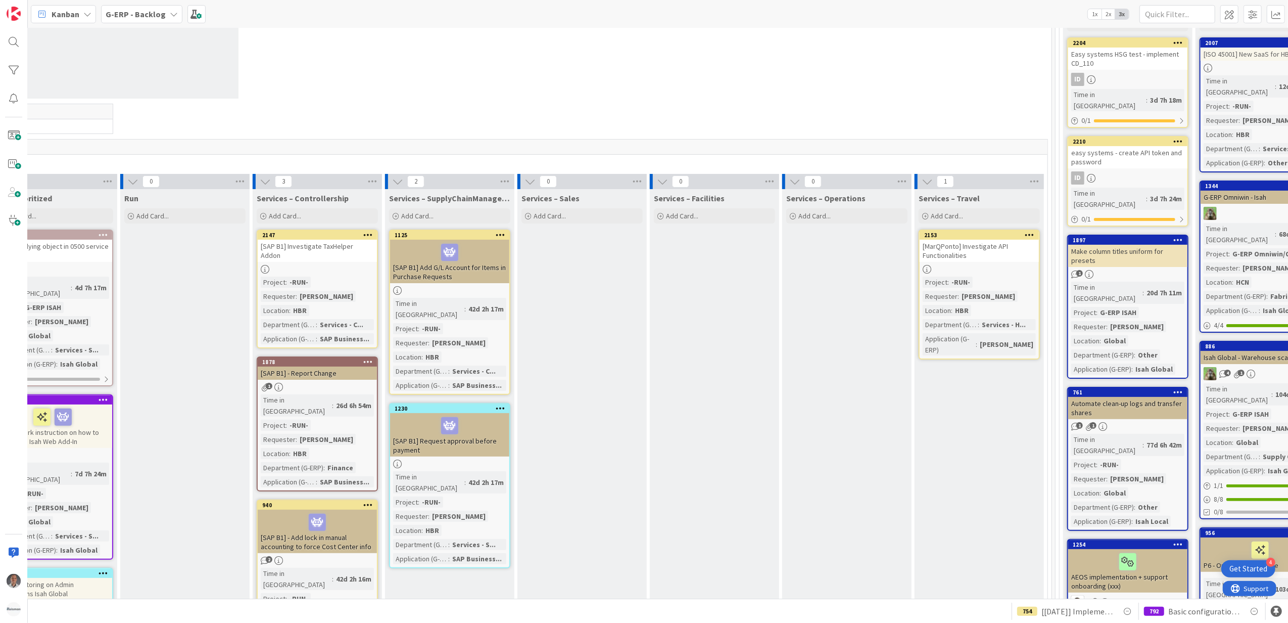
scroll to position [67, 324]
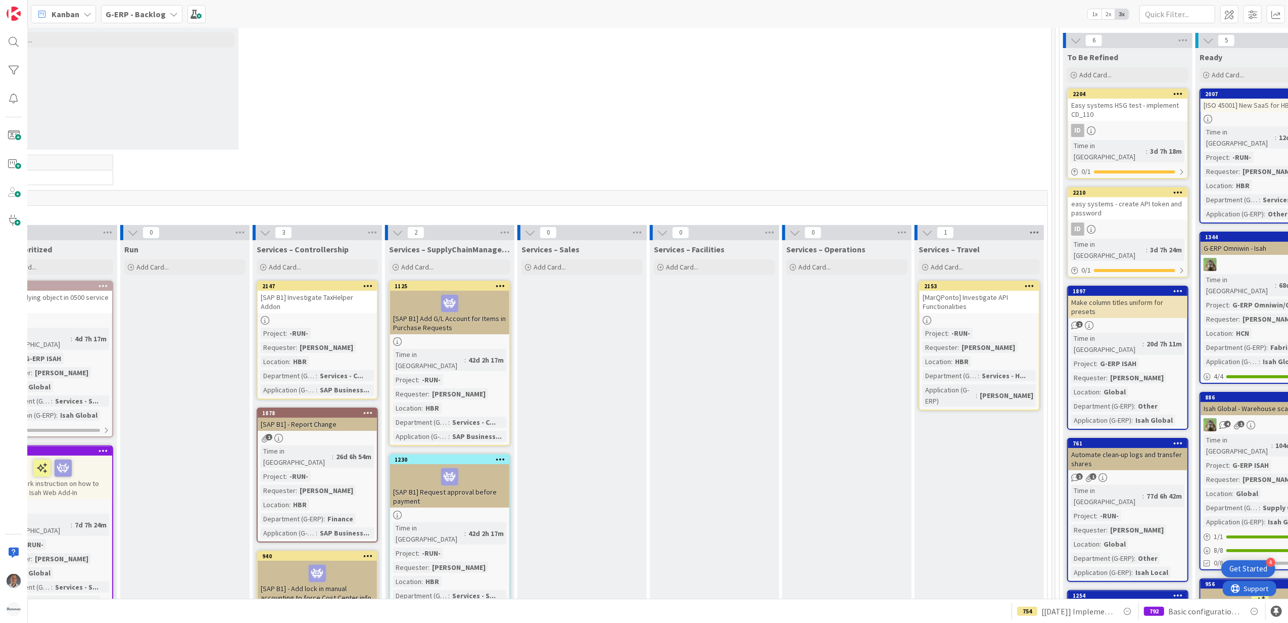
click at [1033, 231] on icon at bounding box center [1034, 232] width 13 height 15
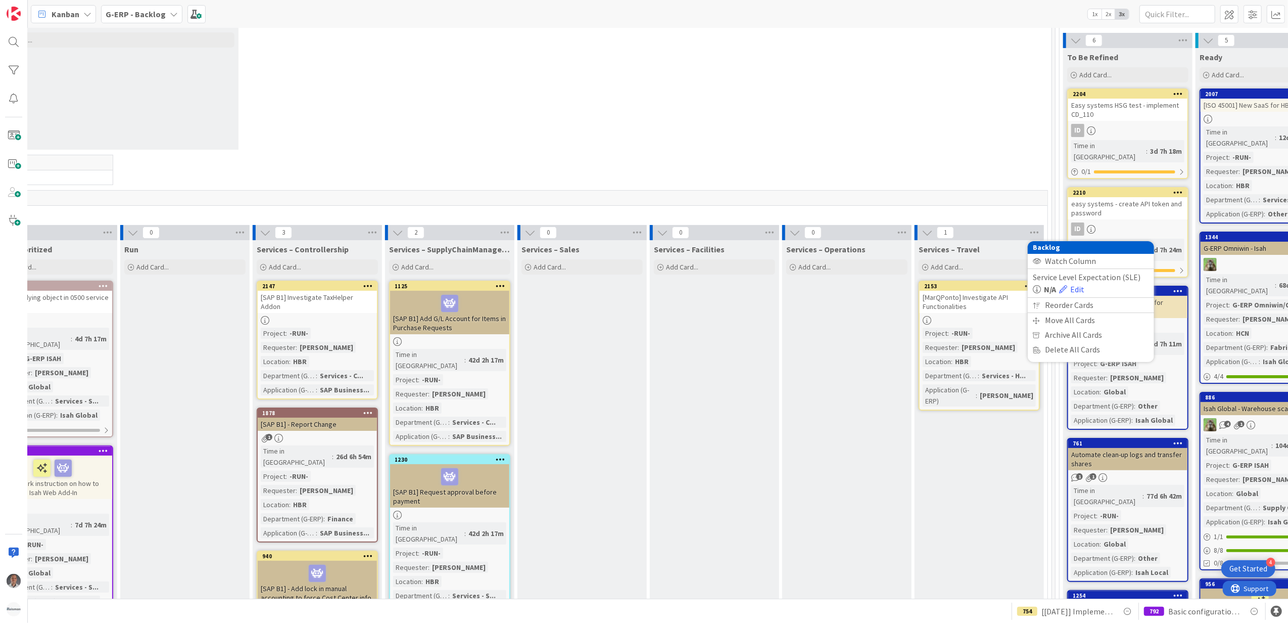
click at [971, 447] on div "Services – Travel Add Card... 2153 [MarQPonto] Investigate API Functionalities …" at bounding box center [979, 505] width 129 height 531
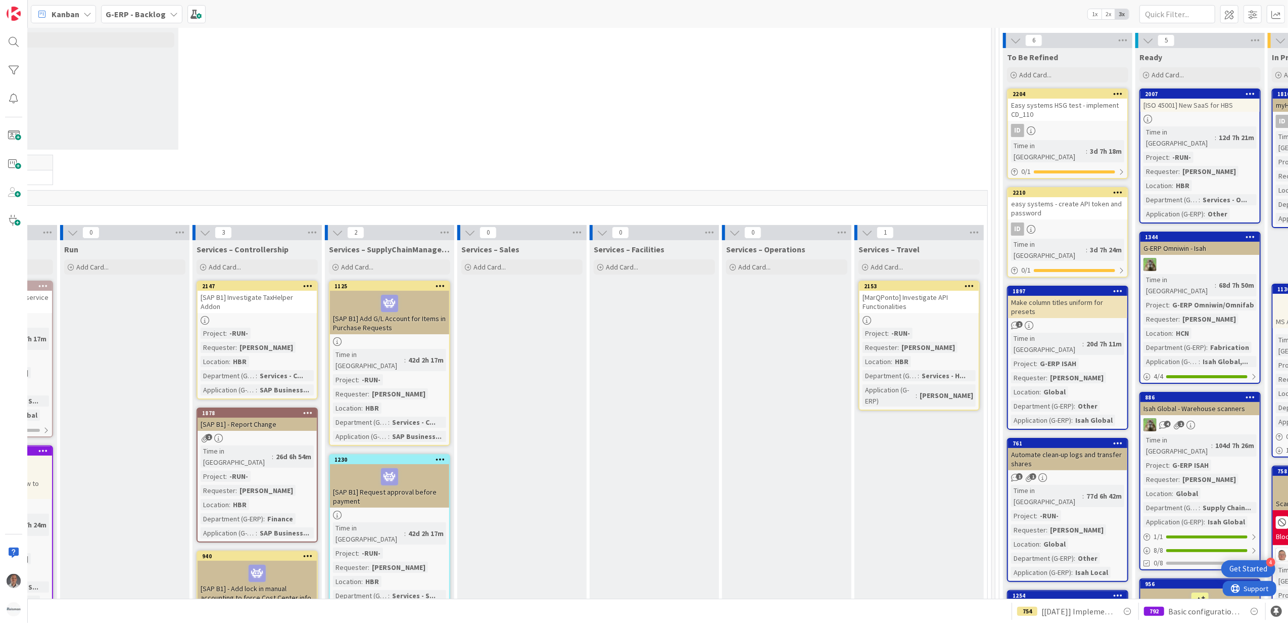
scroll to position [67, 302]
